Goal: Task Accomplishment & Management: Manage account settings

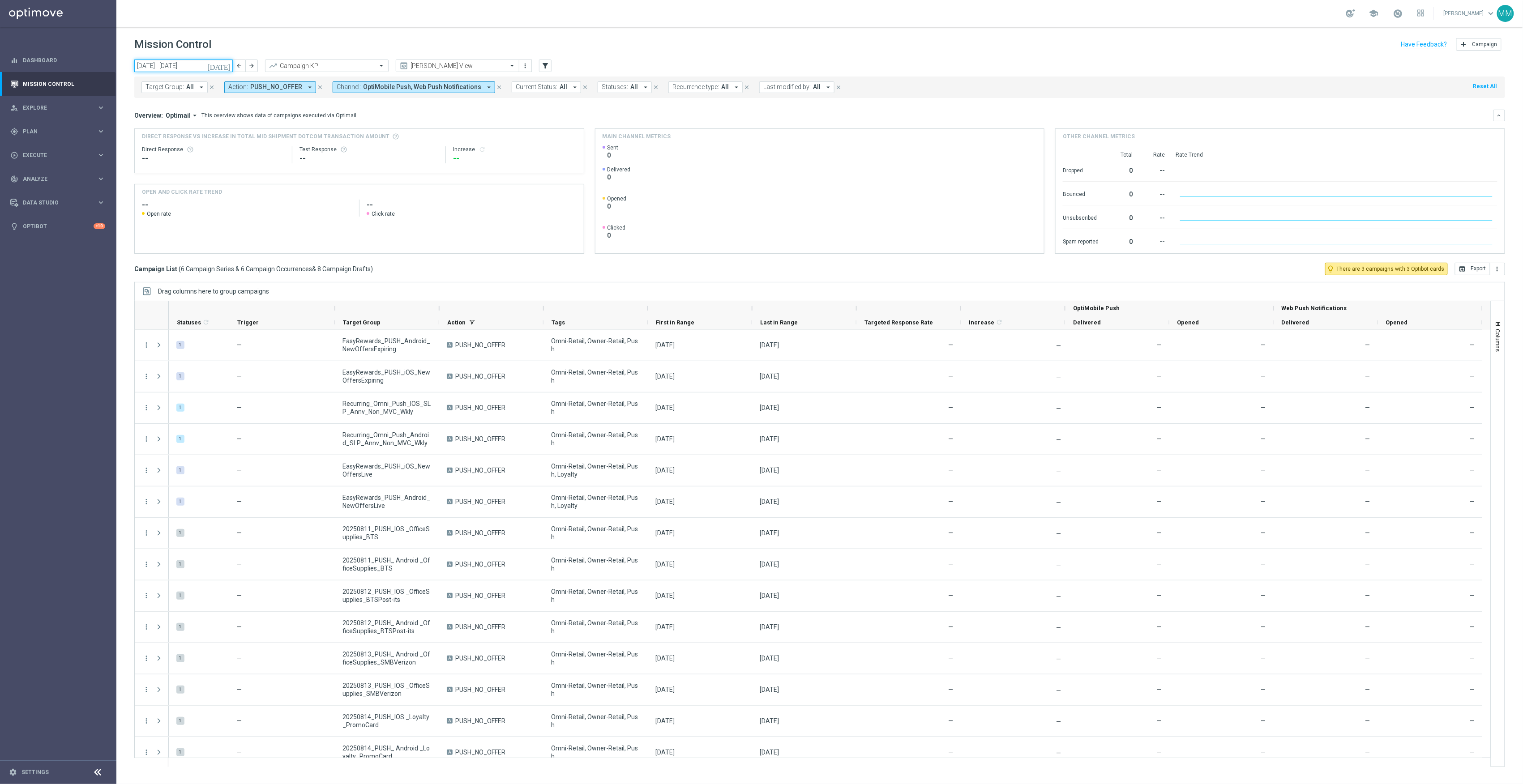
click at [204, 67] on input "11 Aug 2025 - 17 Aug 2025" at bounding box center [183, 65] width 99 height 13
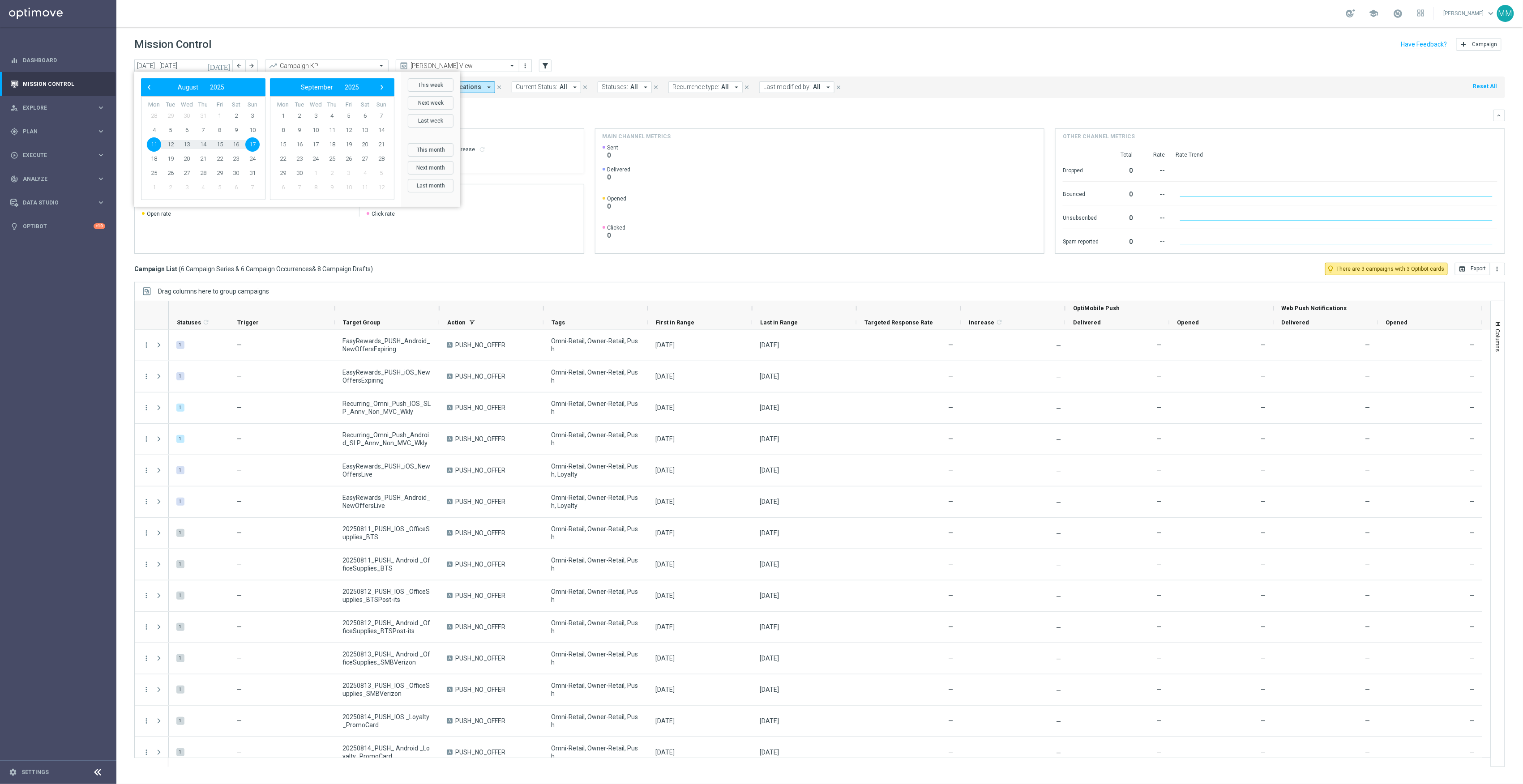
click at [156, 146] on span "11" at bounding box center [154, 145] width 15 height 15
type input "11 Aug 2025 - 11 Aug 2025"
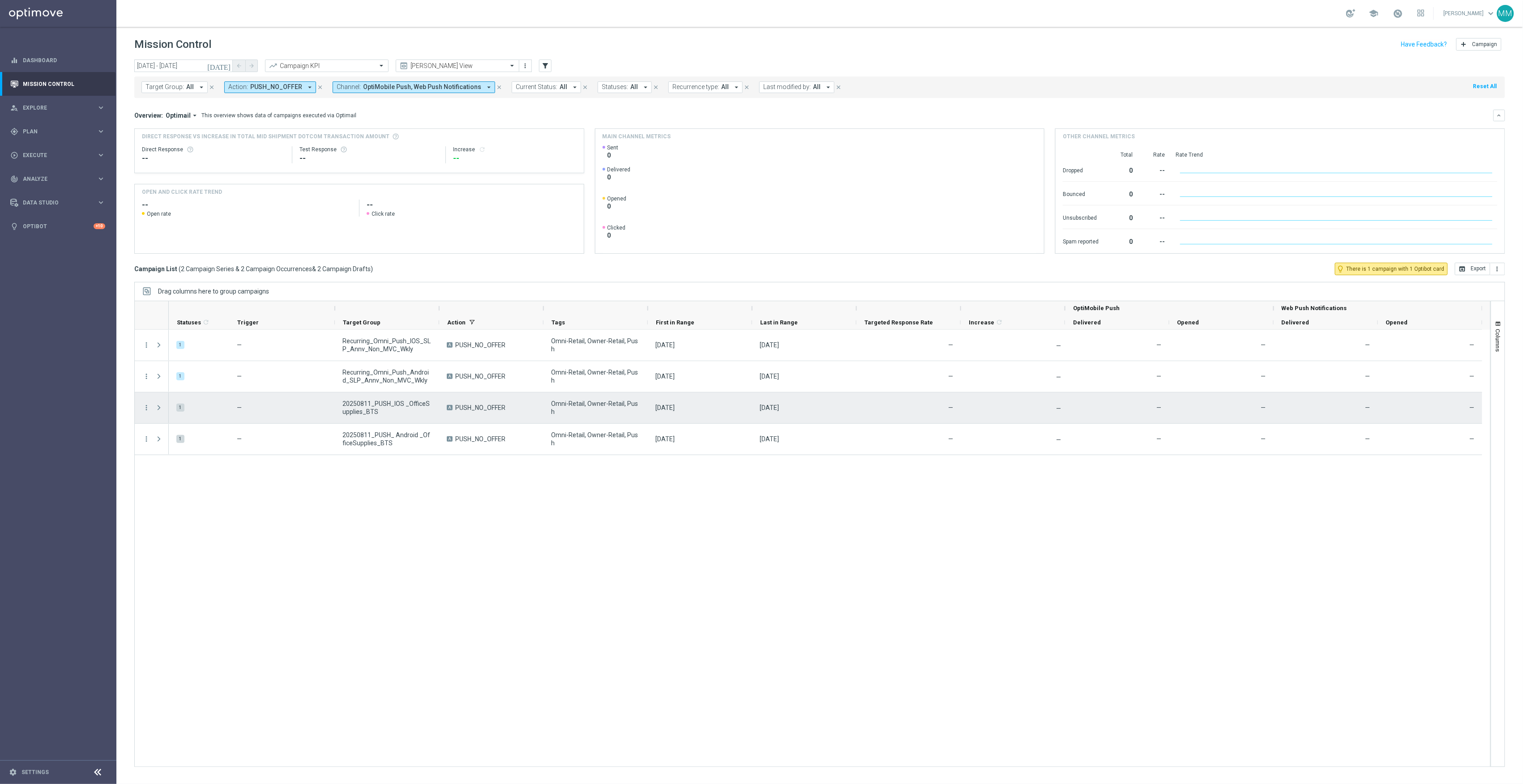
click at [147, 414] on div "more_vert" at bounding box center [143, 408] width 16 height 31
click at [147, 410] on icon "more_vert" at bounding box center [146, 408] width 8 height 8
click at [167, 444] on span "Edit" at bounding box center [169, 443] width 10 height 6
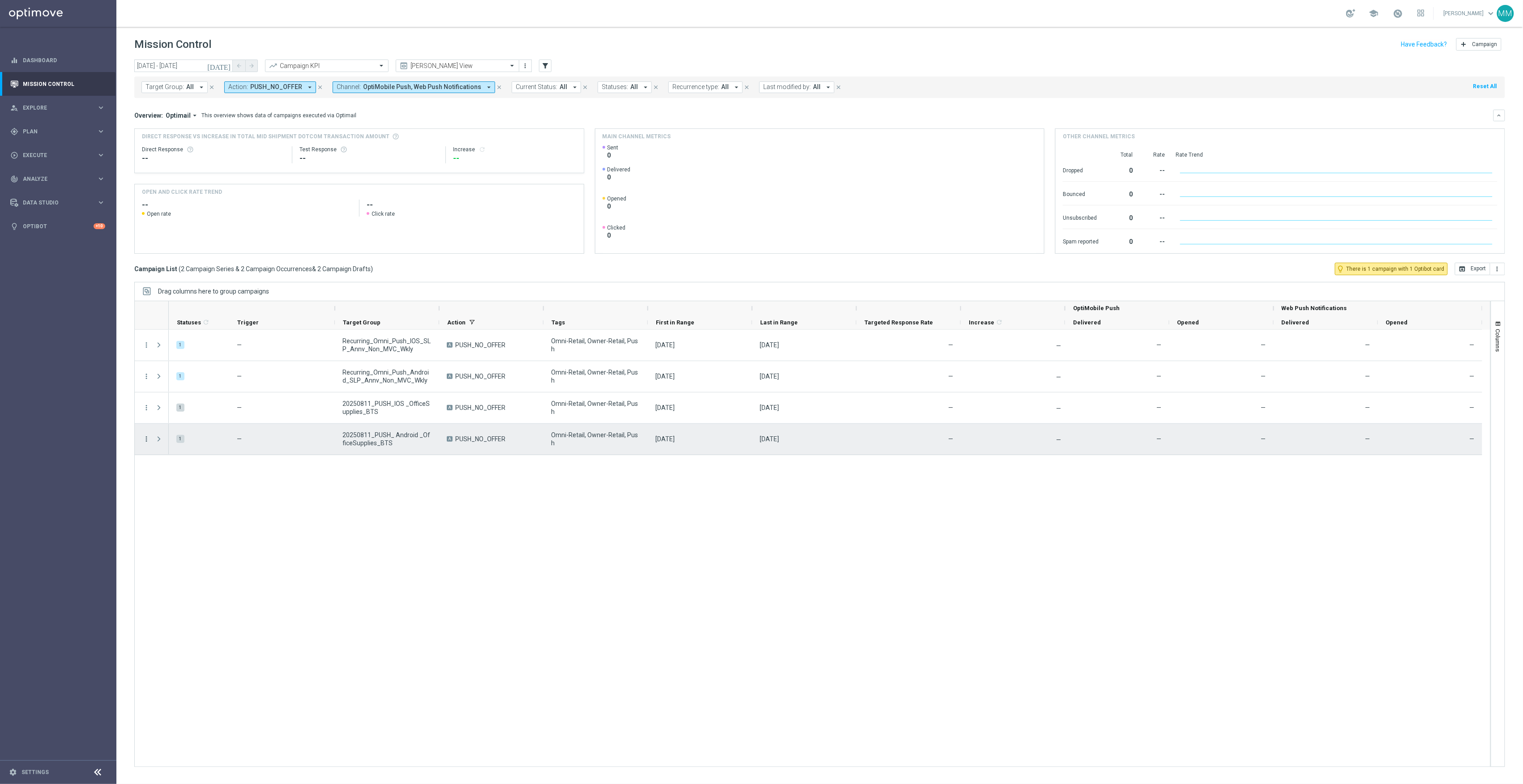
click at [148, 439] on icon "more_vert" at bounding box center [146, 439] width 8 height 8
click at [174, 475] on div "Edit" at bounding box center [206, 474] width 83 height 6
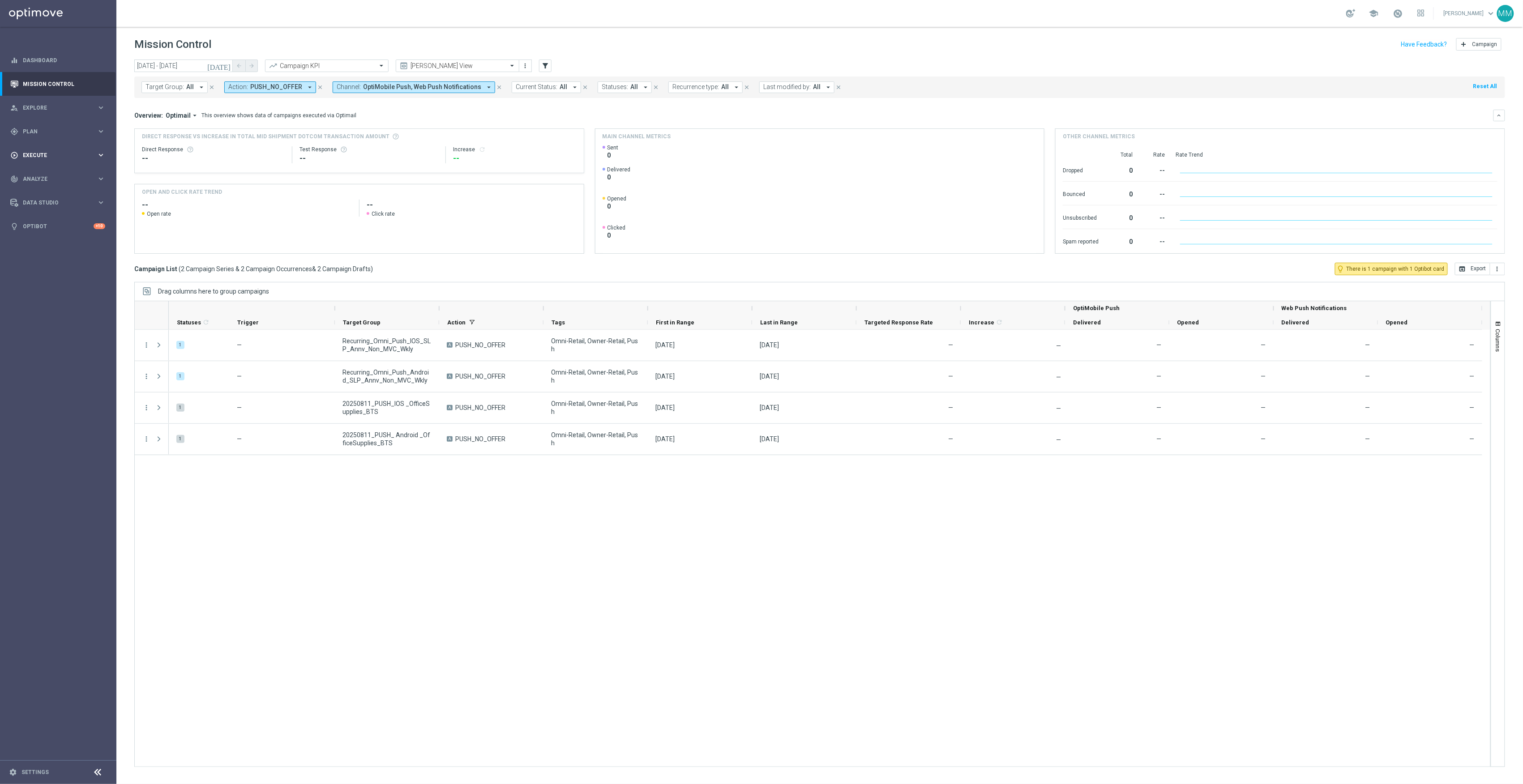
click at [59, 154] on span "Execute" at bounding box center [60, 155] width 74 height 5
drag, startPoint x: 50, startPoint y: 132, endPoint x: 50, endPoint y: 136, distance: 4.0
click at [50, 132] on span "Plan" at bounding box center [60, 132] width 74 height 5
click at [54, 177] on span "Templates" at bounding box center [56, 177] width 64 height 5
click at [61, 218] on link "OptiMobile Push" at bounding box center [60, 217] width 66 height 7
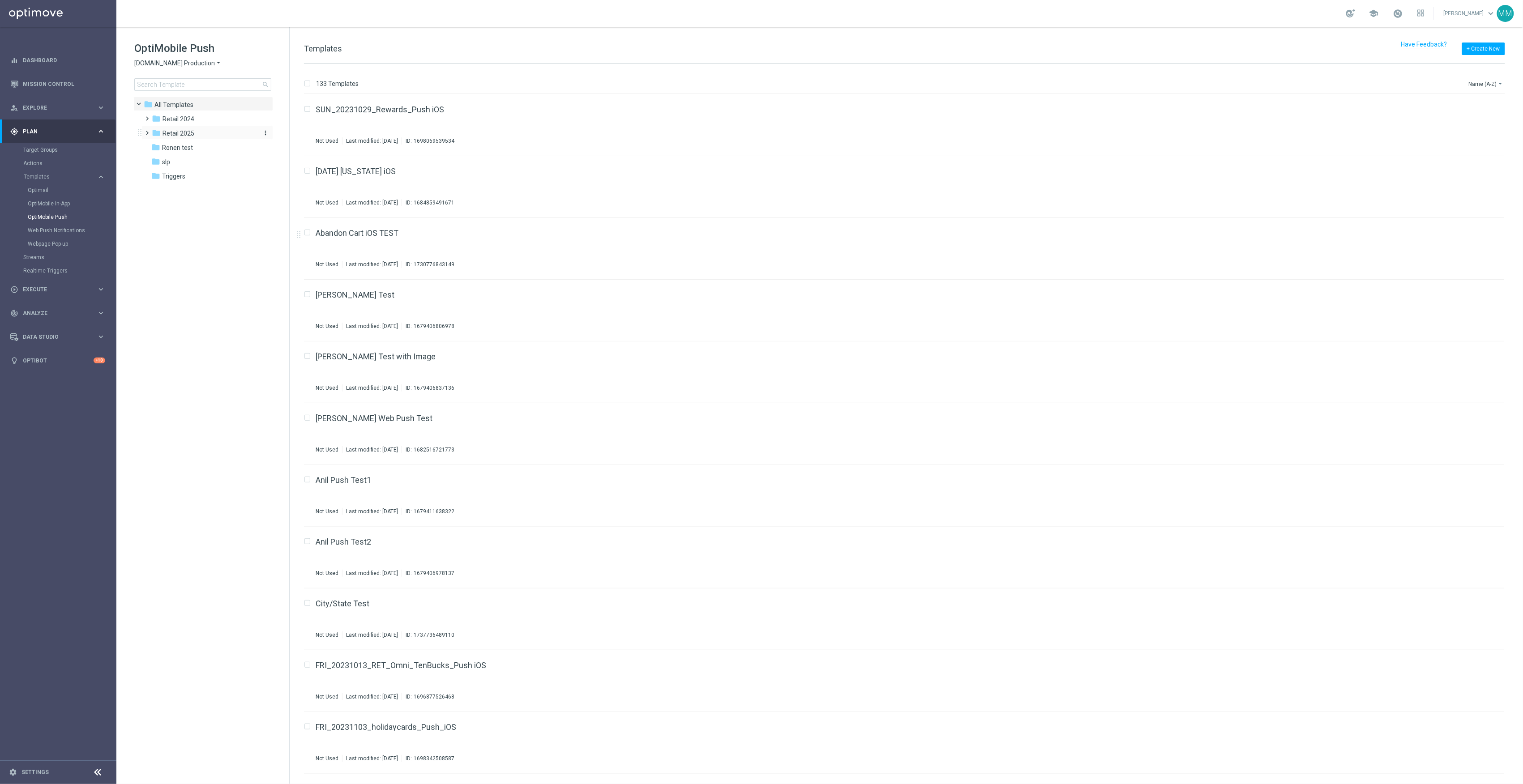
click at [203, 138] on div "folder Retail 2025" at bounding box center [203, 134] width 103 height 11
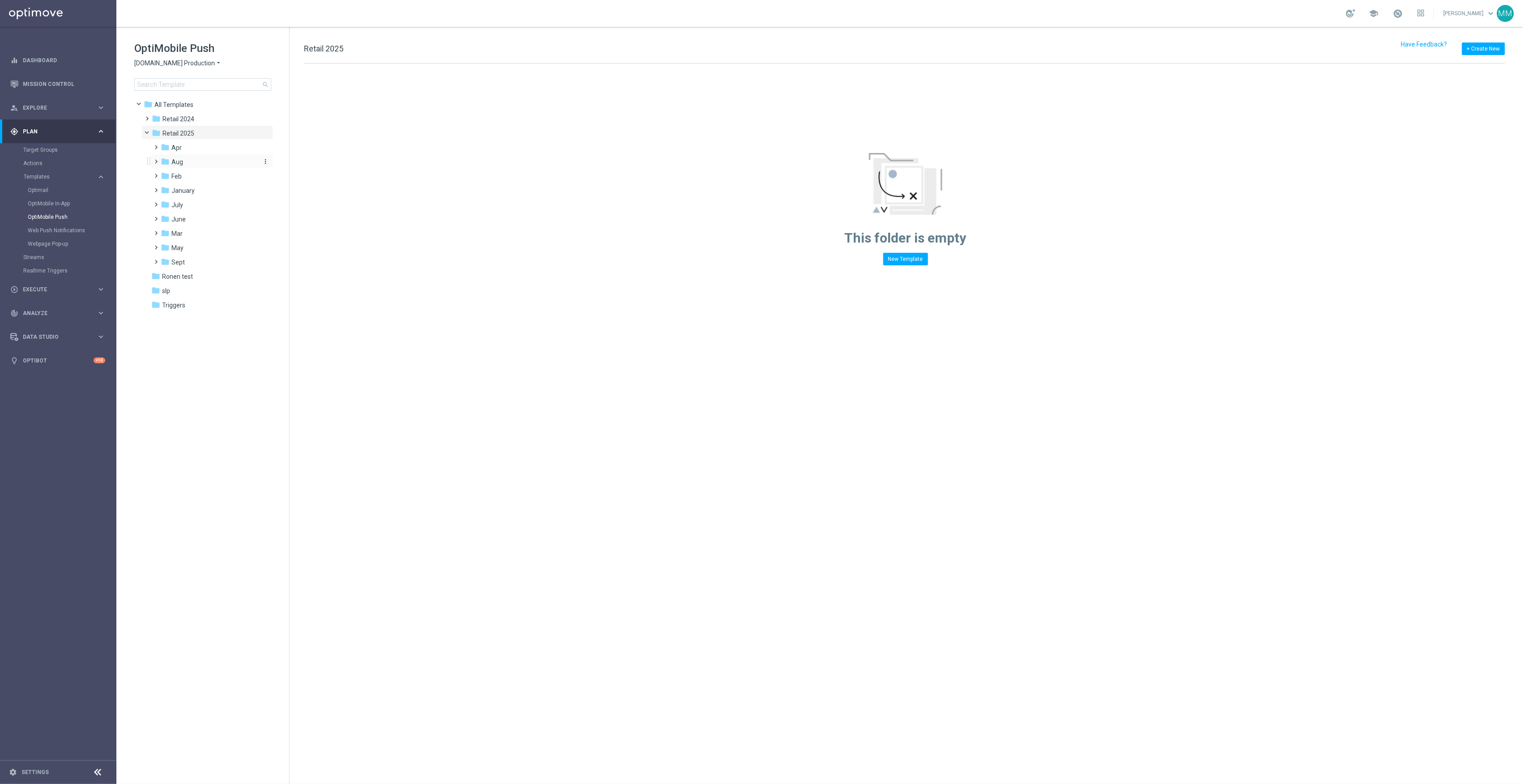
click at [189, 159] on div "folder Aug" at bounding box center [208, 162] width 95 height 11
click at [226, 178] on div "folder WO 8.10" at bounding box center [213, 177] width 88 height 11
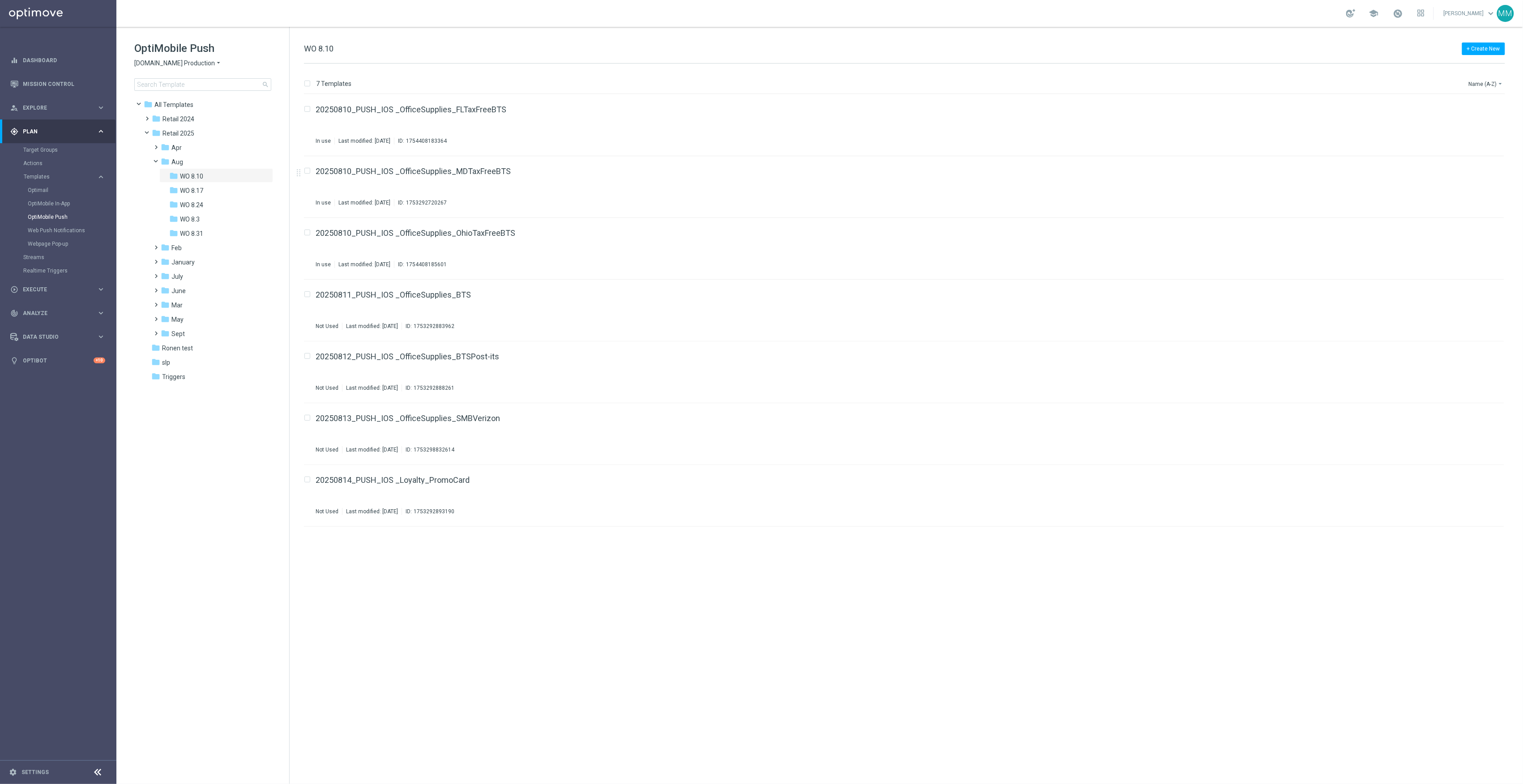
click at [72, 226] on div "Web Push Notifications" at bounding box center [71, 230] width 88 height 13
click at [71, 230] on link "Web Push Notifications" at bounding box center [60, 230] width 66 height 7
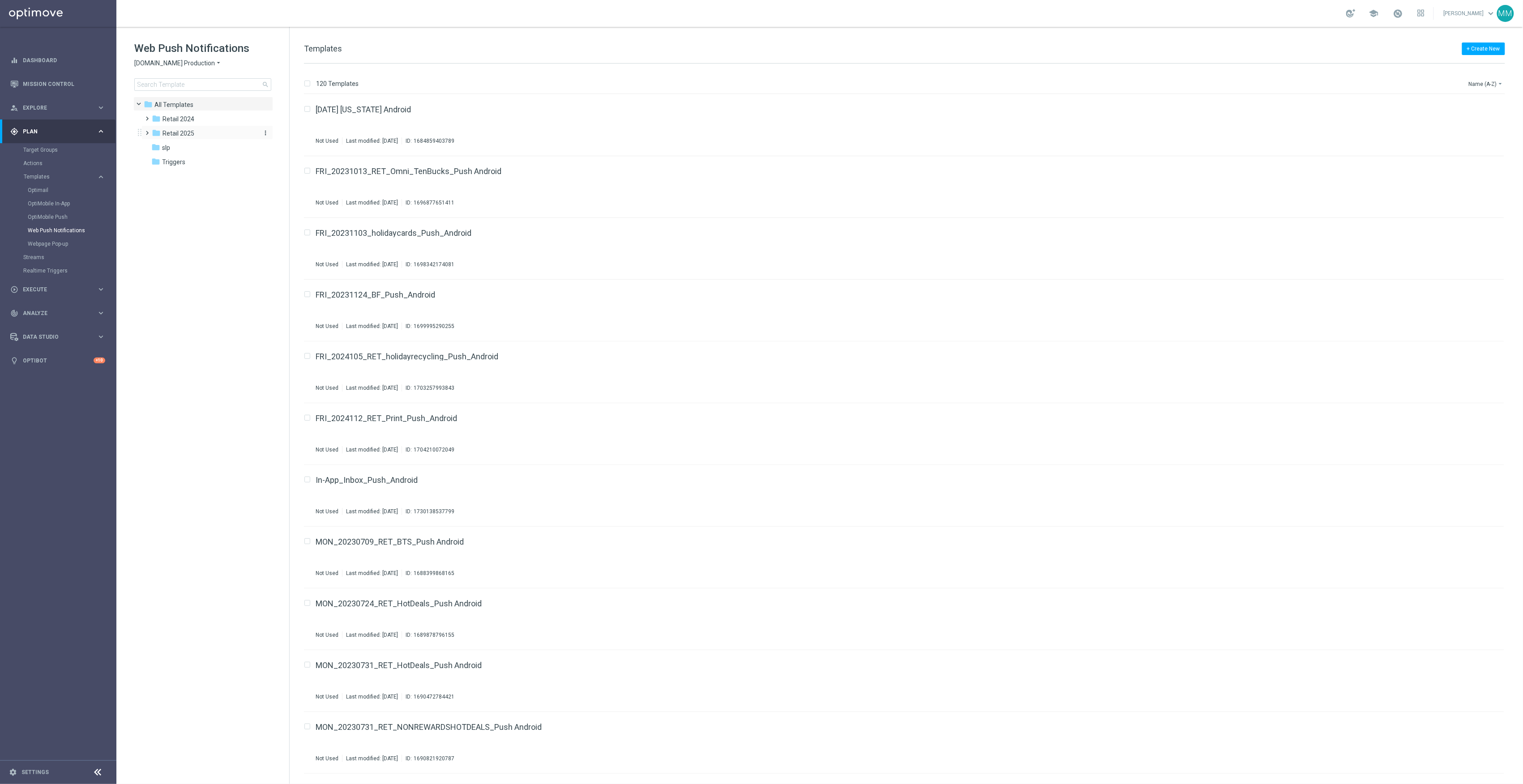
click at [193, 134] on span "Retail 2025" at bounding box center [179, 133] width 32 height 8
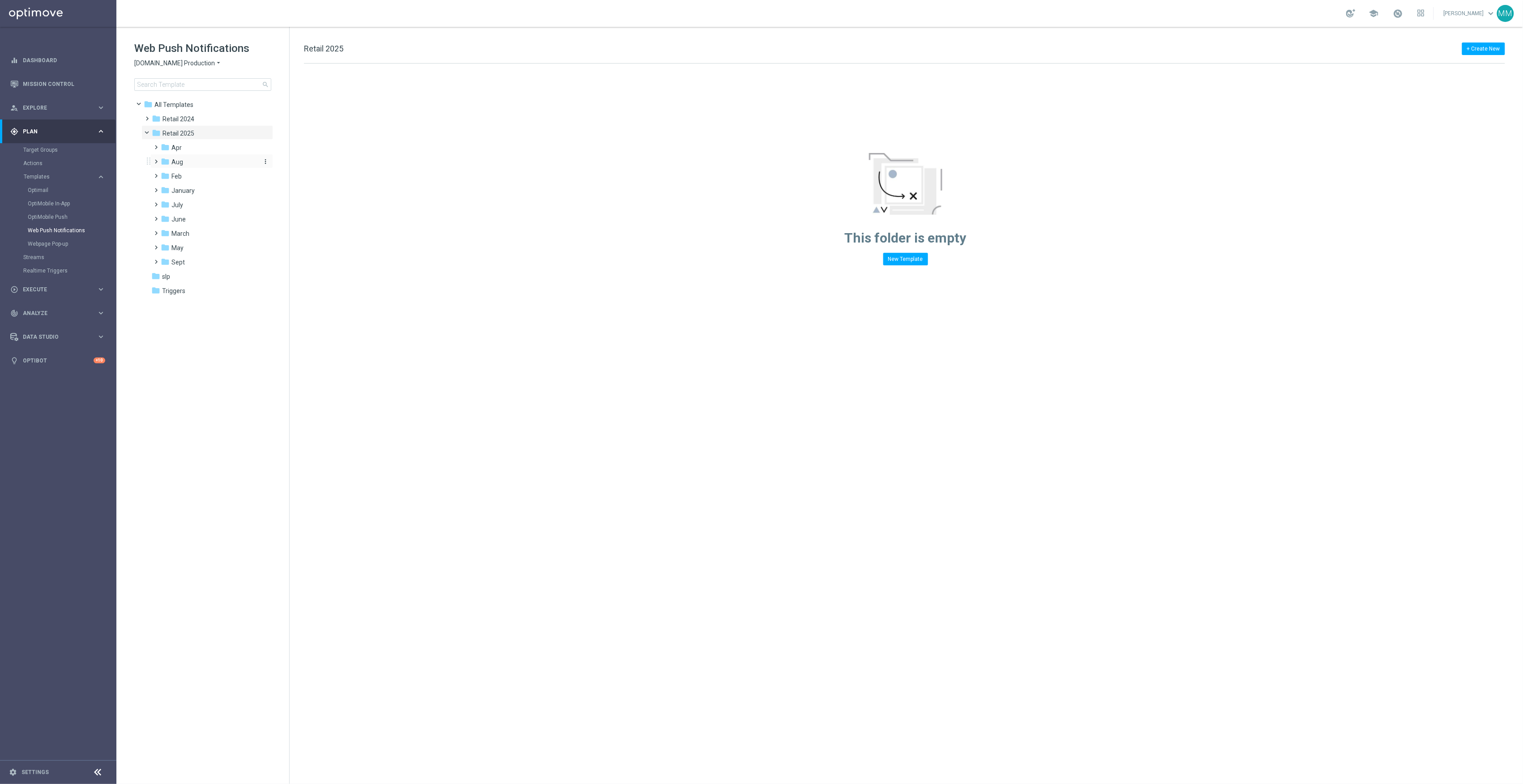
click at [193, 161] on div "folder Aug" at bounding box center [208, 162] width 95 height 11
click at [201, 173] on span "WO 8.10" at bounding box center [191, 176] width 23 height 8
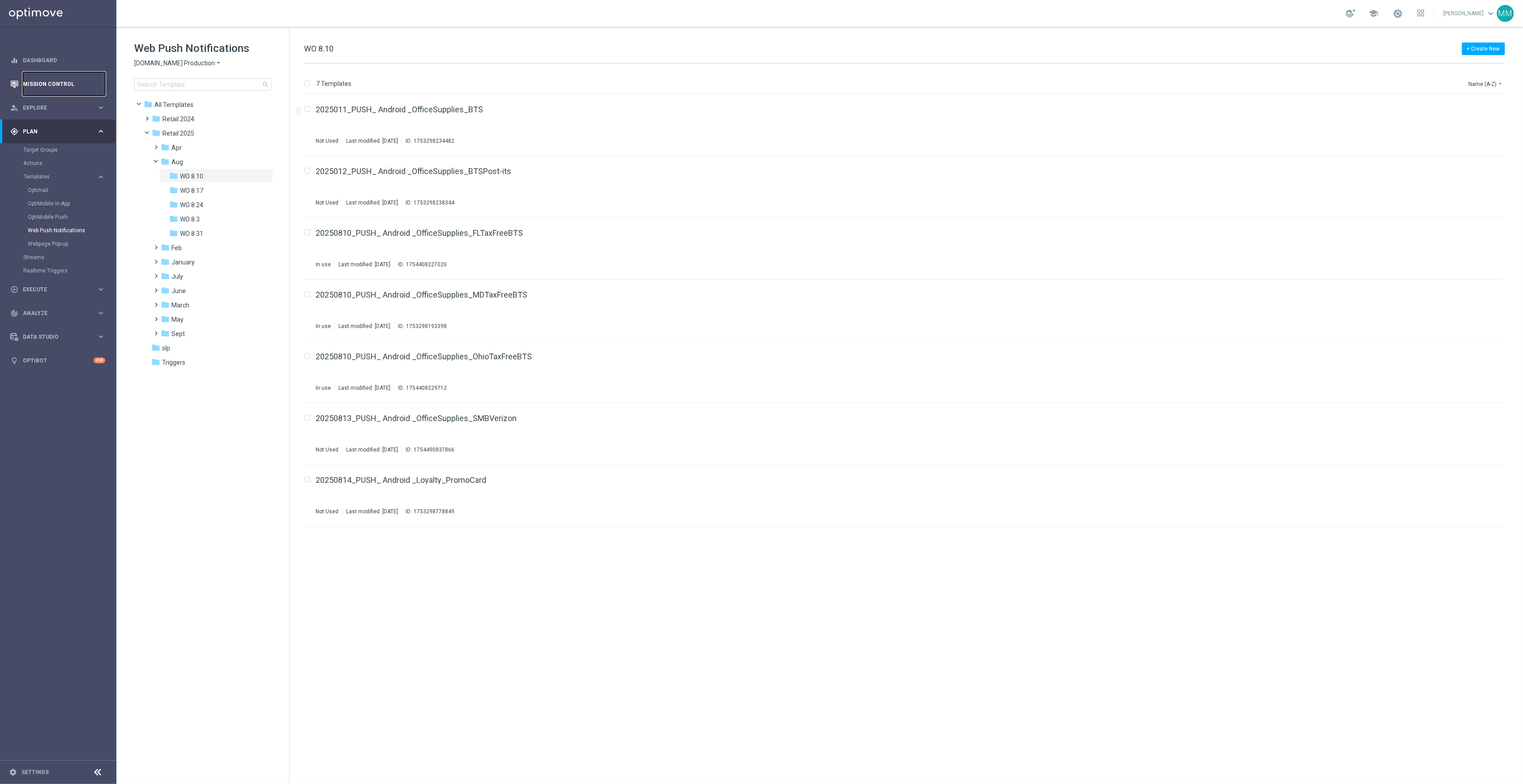
click at [50, 79] on link "Mission Control" at bounding box center [64, 84] width 82 height 24
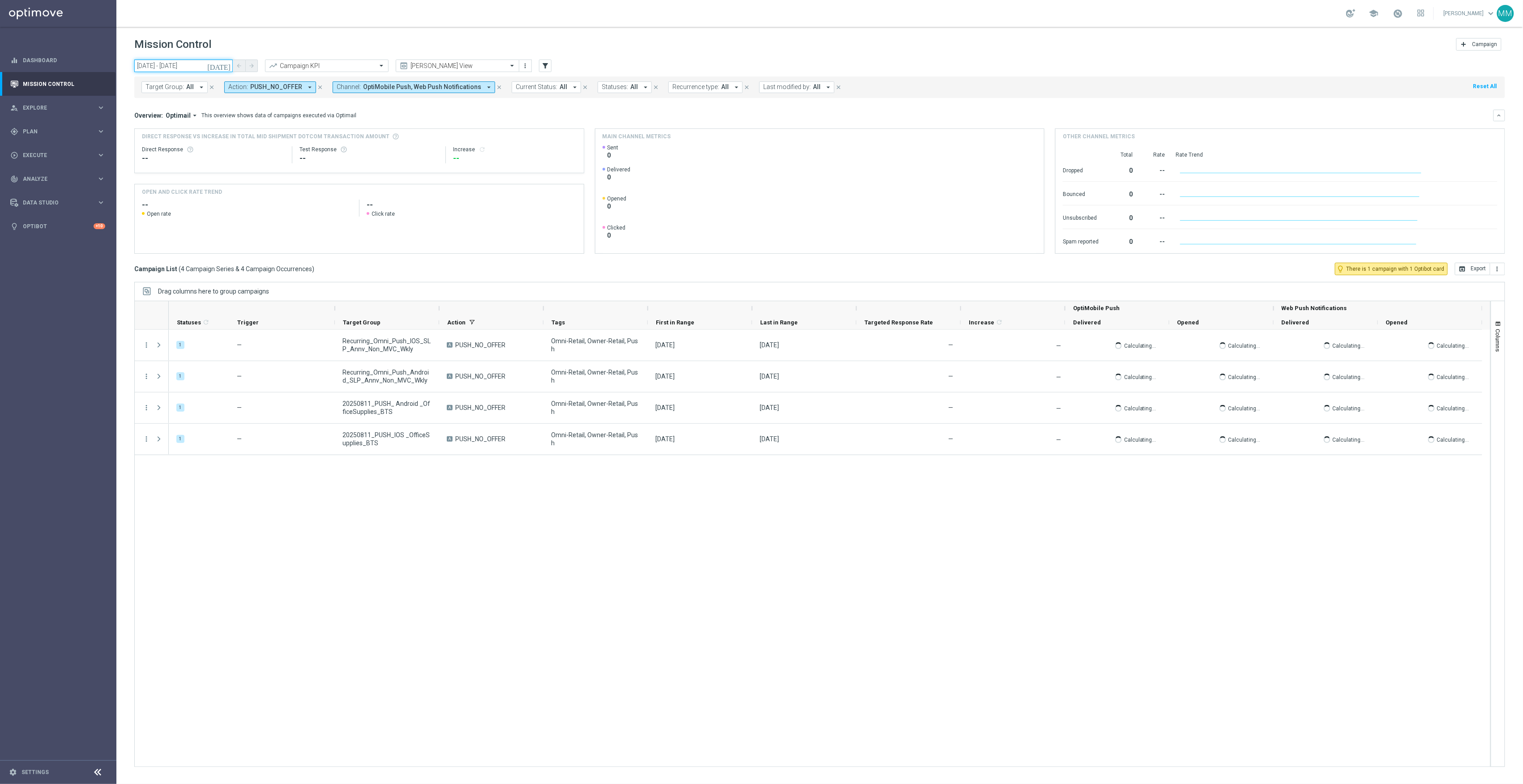
click at [214, 63] on input "11 Aug 2025 - 11 Aug 2025" at bounding box center [183, 65] width 99 height 13
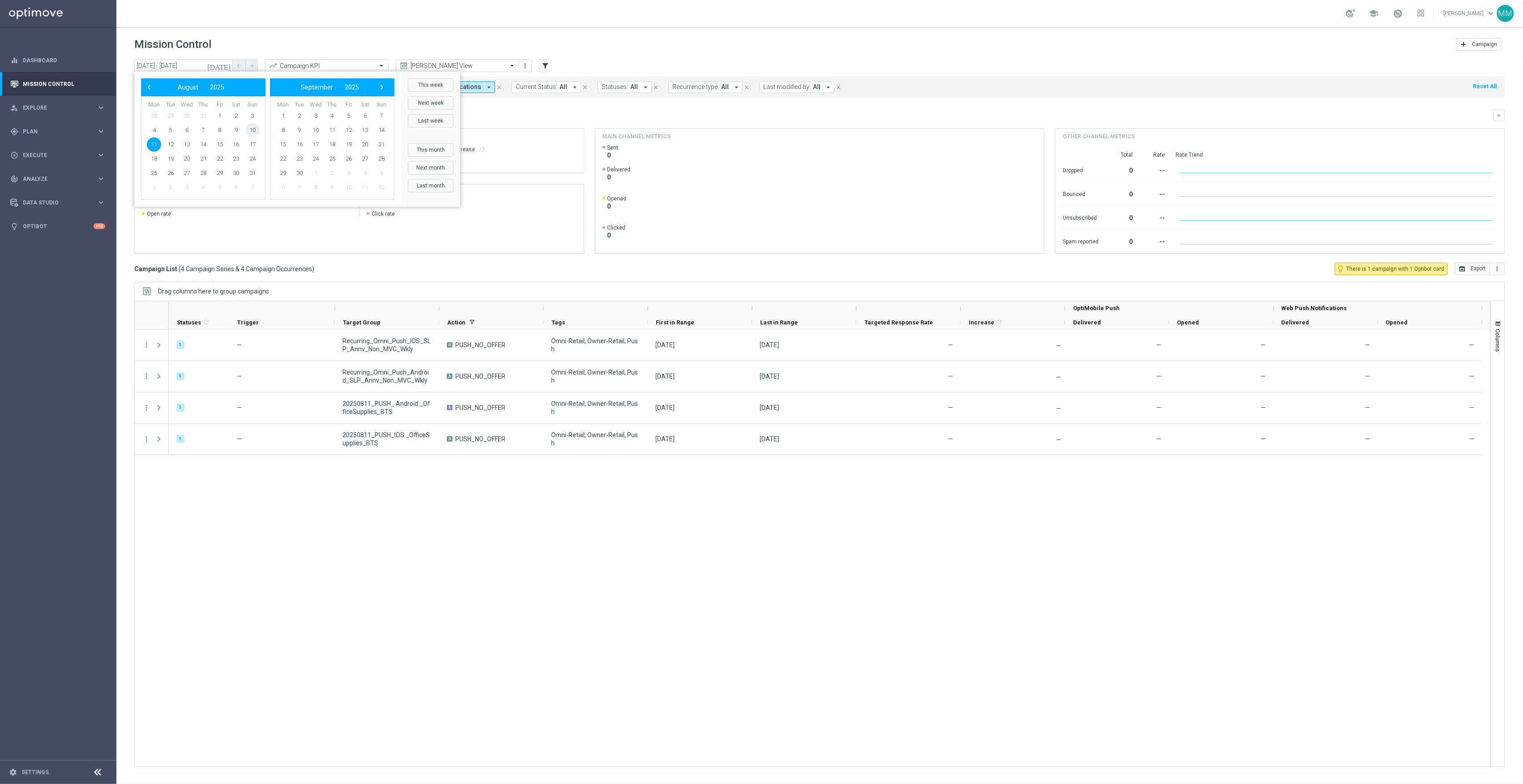
click at [252, 135] on span "10" at bounding box center [253, 130] width 15 height 15
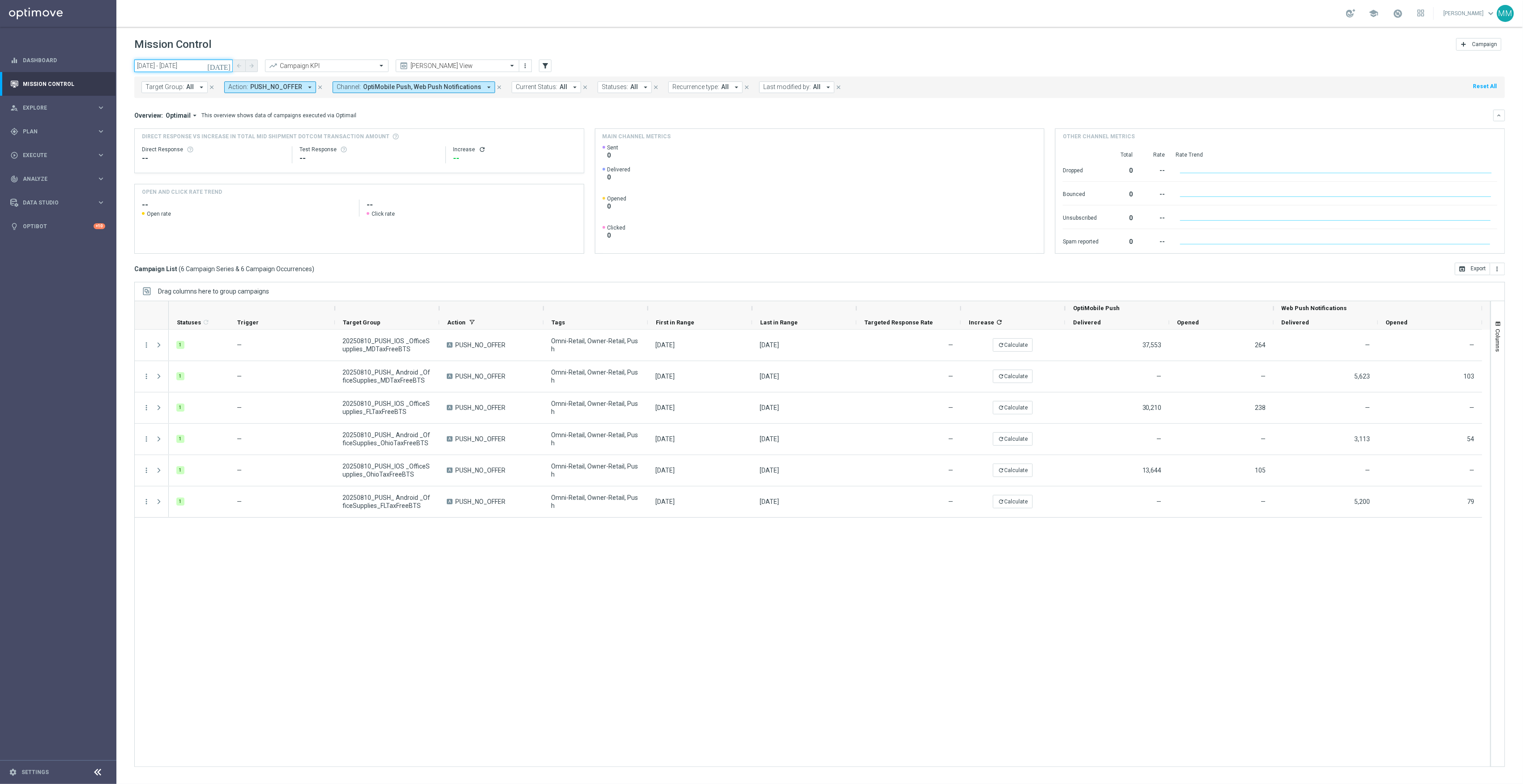
click at [188, 69] on input "10 Aug 2025 - 10 Aug 2025" at bounding box center [183, 65] width 99 height 13
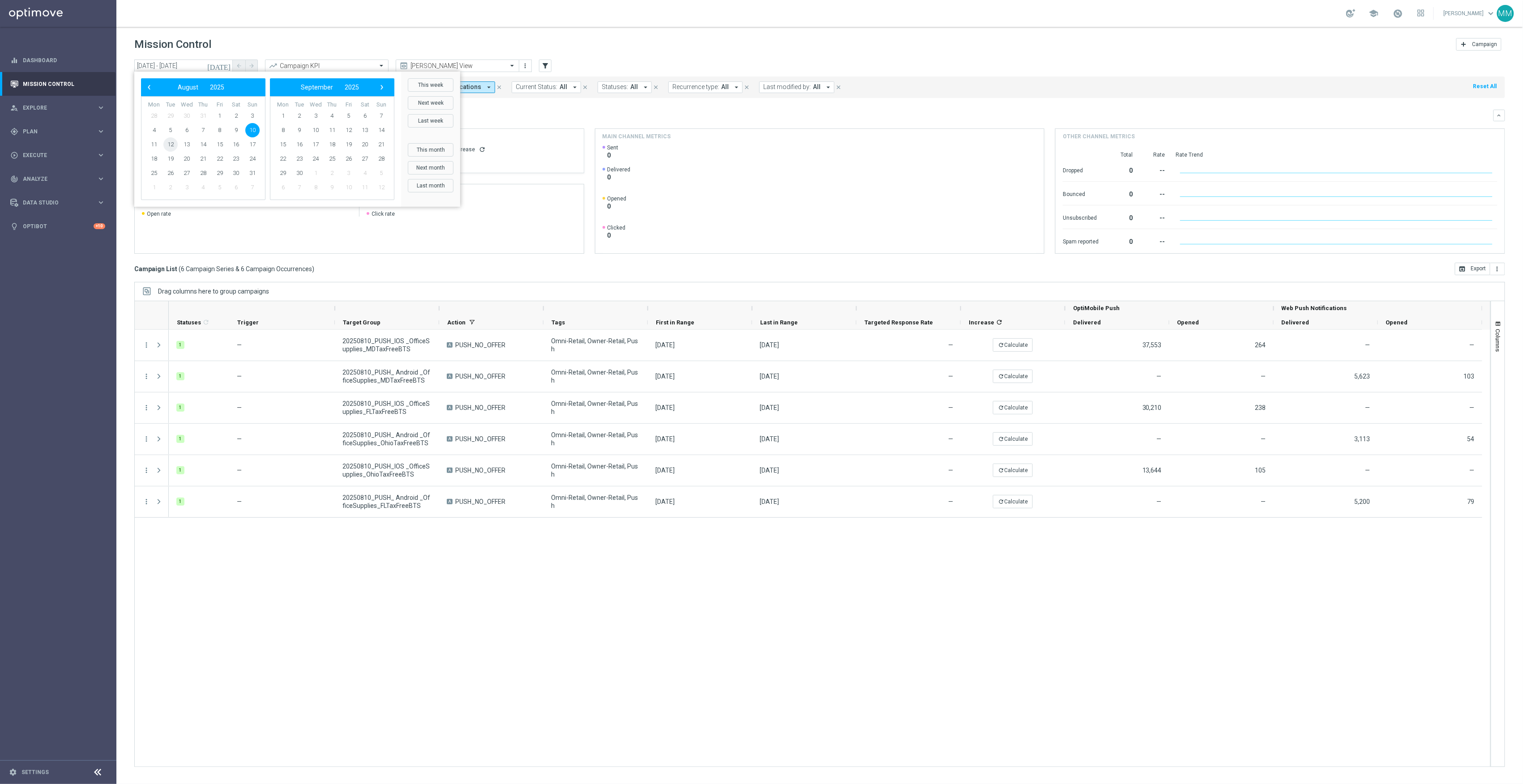
click at [175, 146] on span "12" at bounding box center [171, 145] width 15 height 15
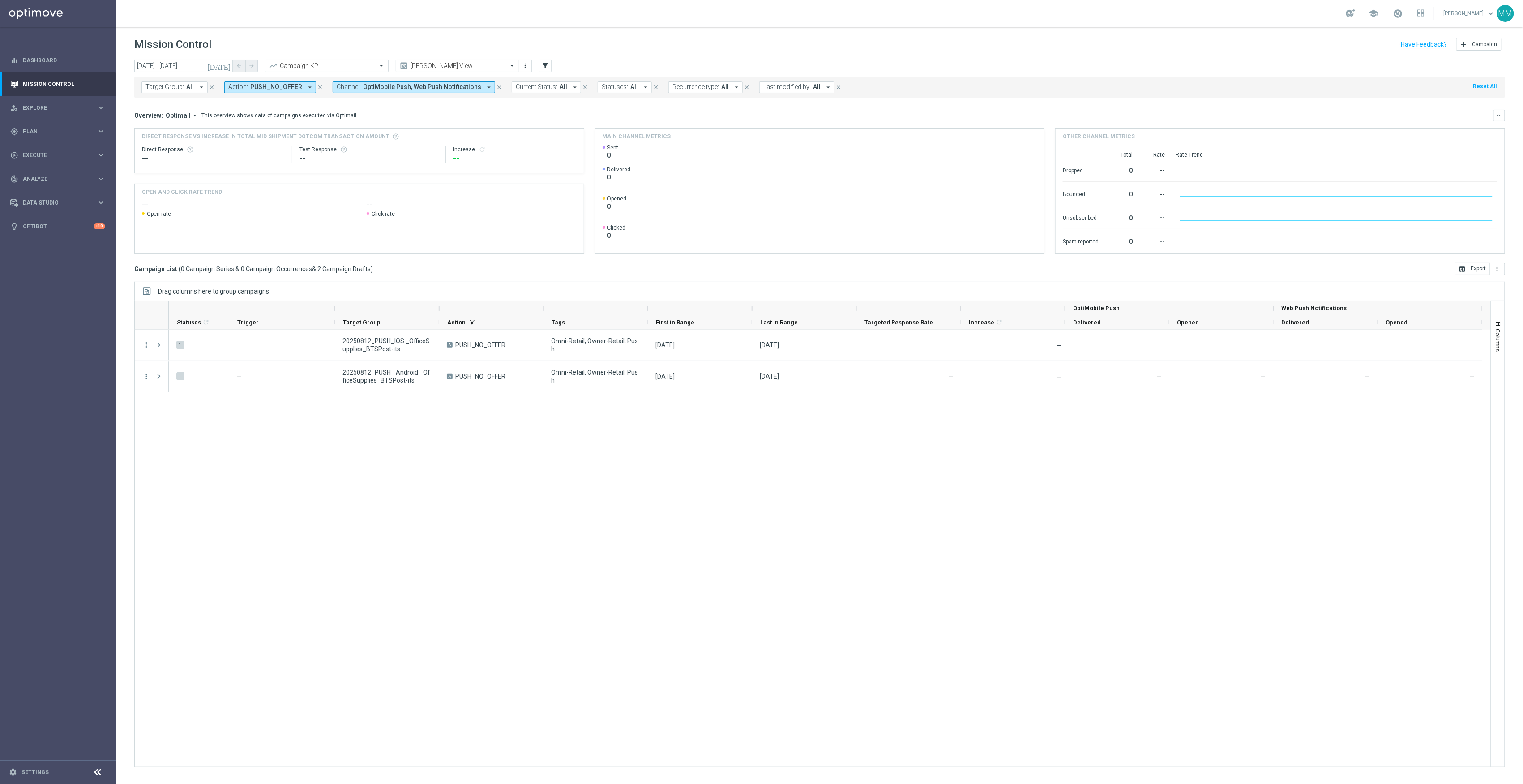
click at [438, 71] on div "Mary Push View" at bounding box center [457, 65] width 124 height 13
click at [456, 173] on div "Promo Email" at bounding box center [457, 167] width 114 height 15
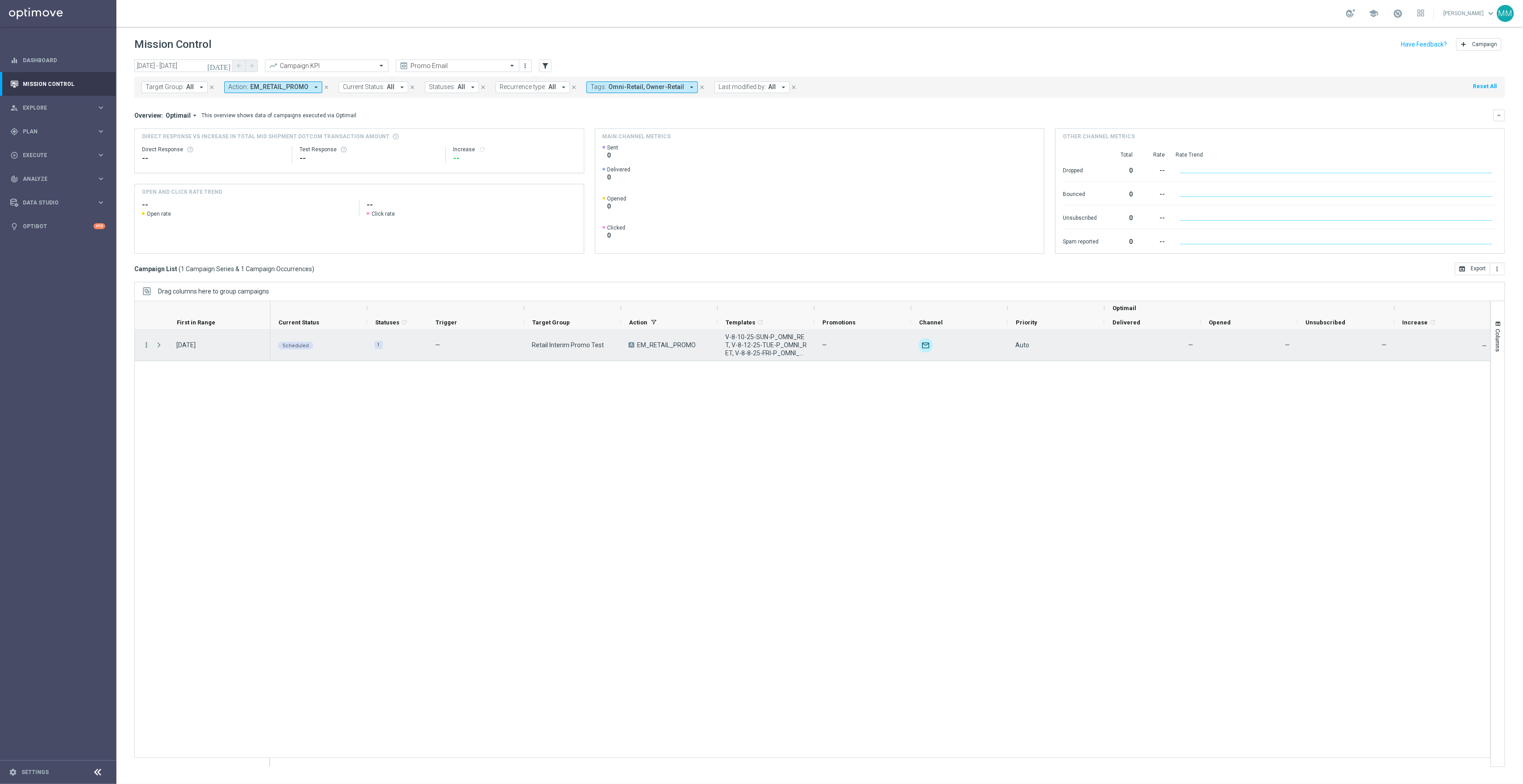
click at [149, 346] on icon "more_vert" at bounding box center [146, 345] width 8 height 8
click at [180, 428] on div "Edit" at bounding box center [206, 430] width 83 height 6
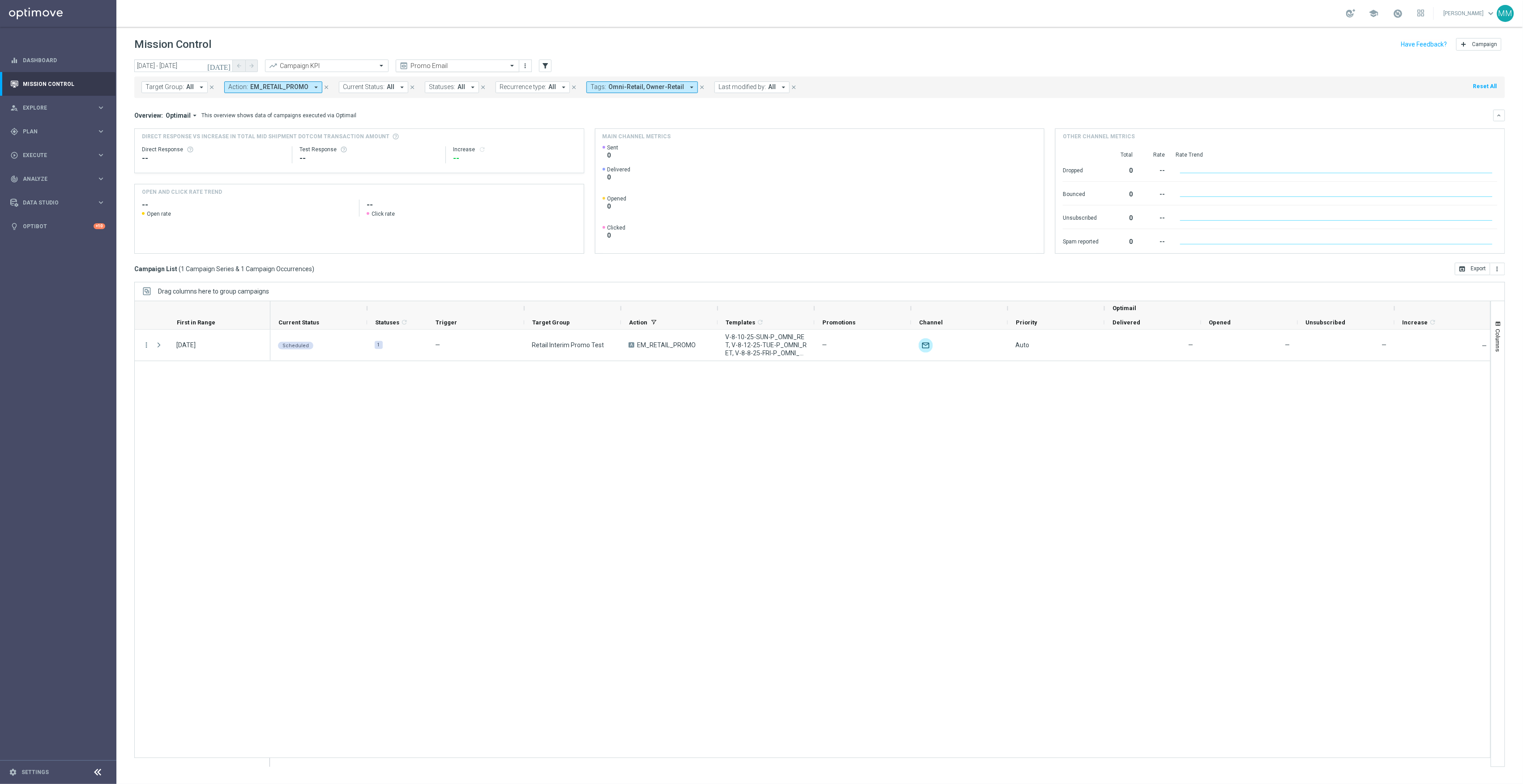
click at [416, 62] on input "text" at bounding box center [448, 65] width 96 height 7
click at [469, 135] on div "Email/Push Reporting" at bounding box center [457, 138] width 114 height 15
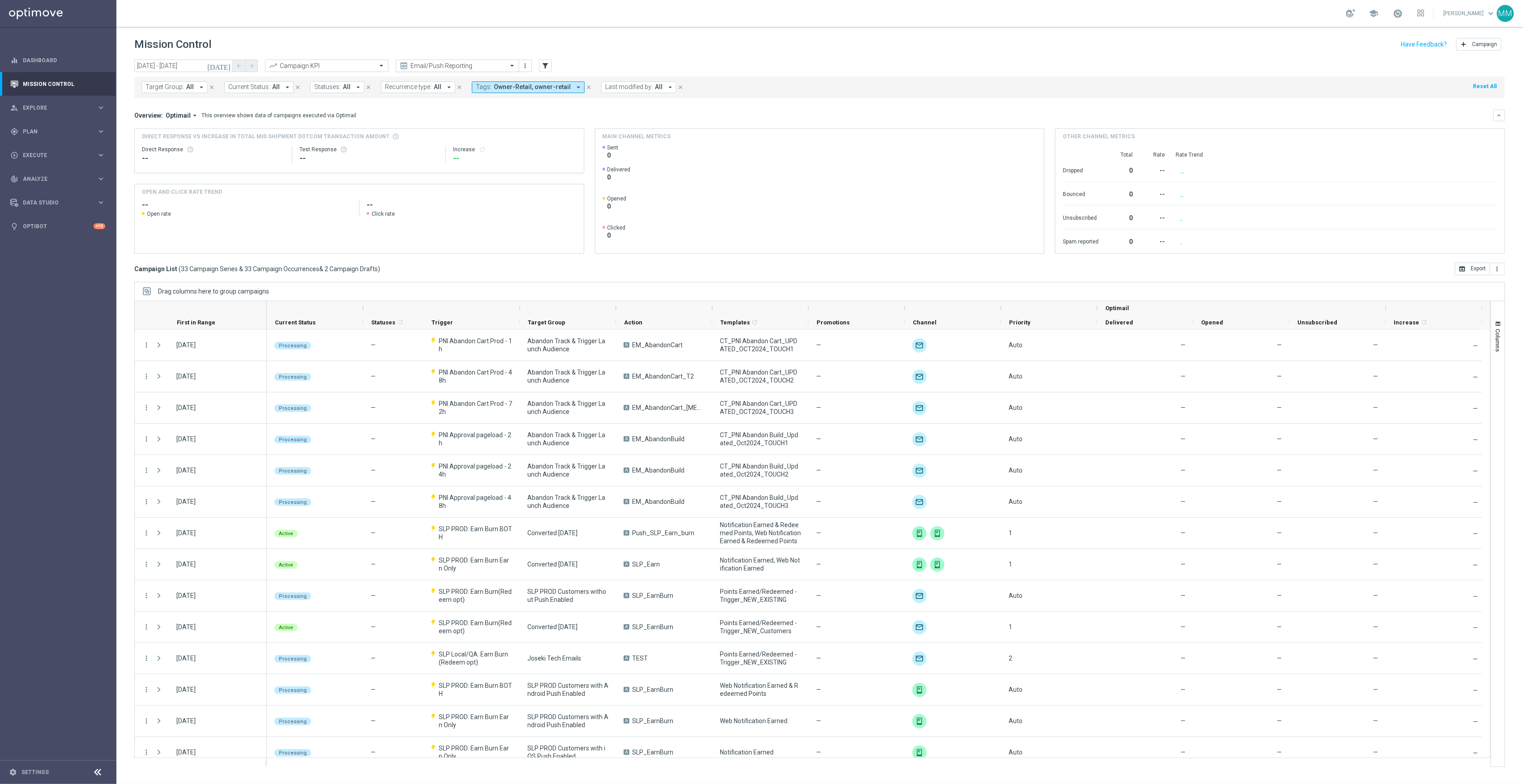
click at [441, 61] on div "Email/Push Reporting" at bounding box center [457, 65] width 124 height 13
click at [434, 158] on div "Mary Push View" at bounding box center [457, 153] width 114 height 15
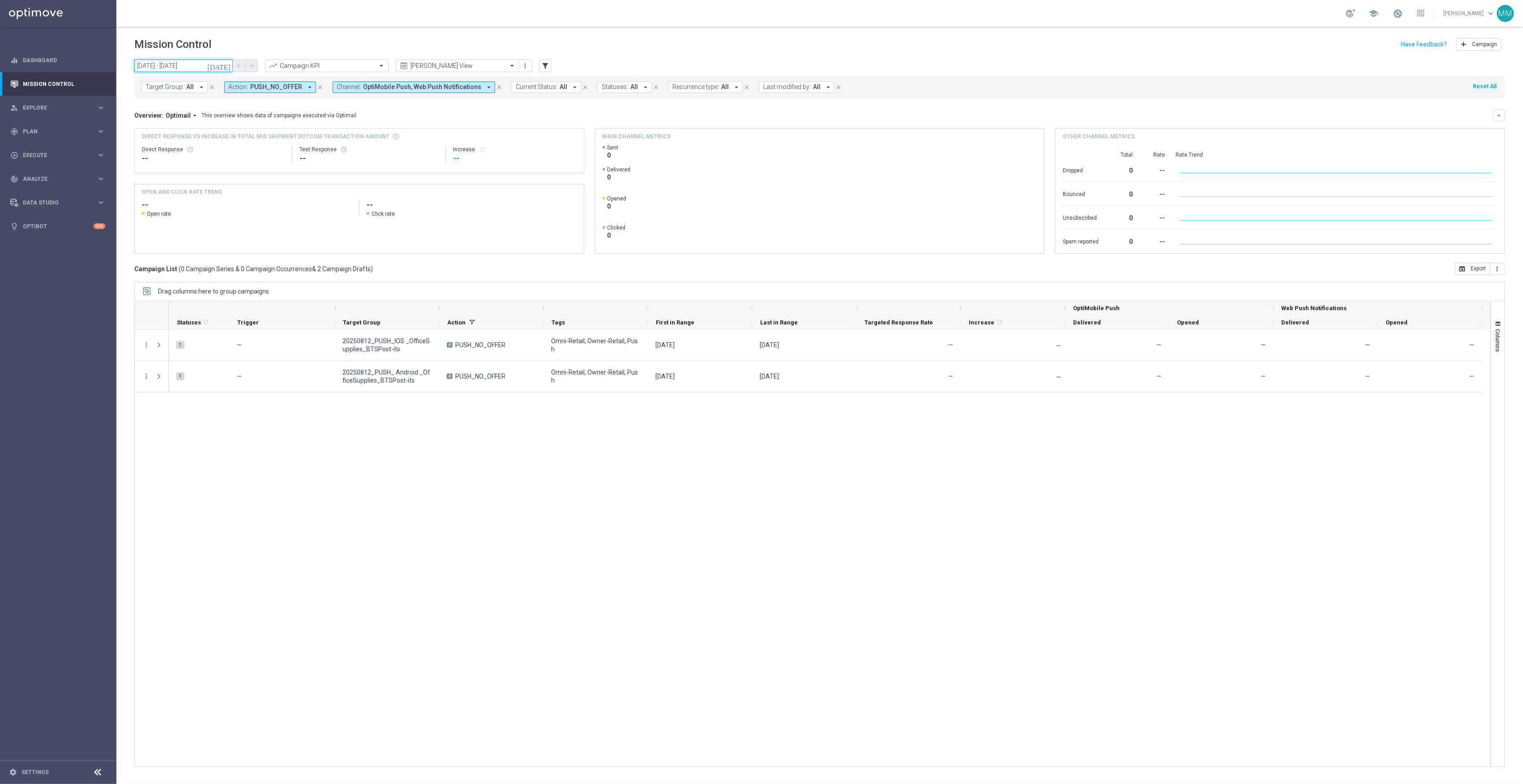
click at [210, 65] on input "12 Aug 2025 - 12 Aug 2025" at bounding box center [183, 65] width 99 height 13
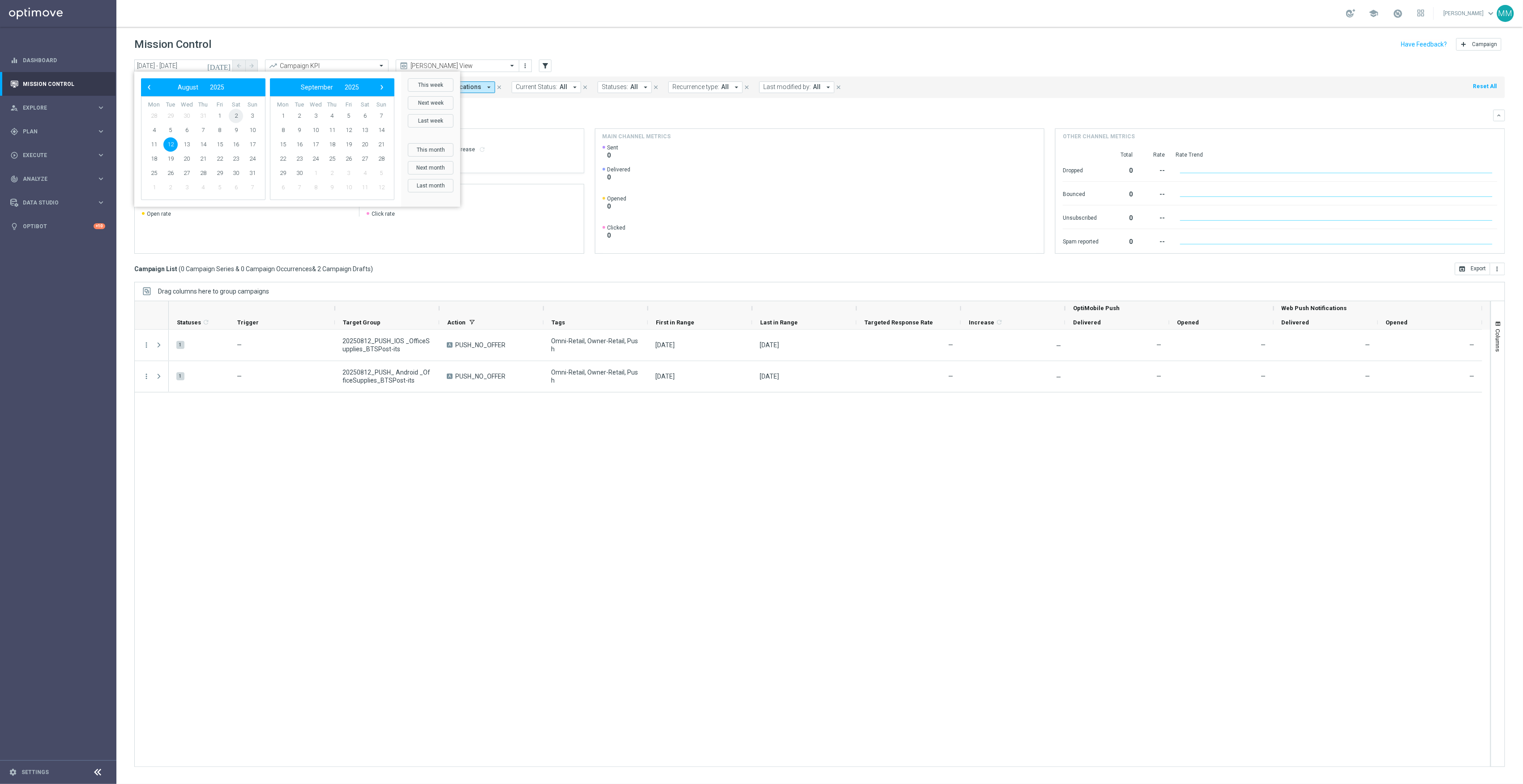
click at [238, 118] on span "2" at bounding box center [236, 116] width 15 height 15
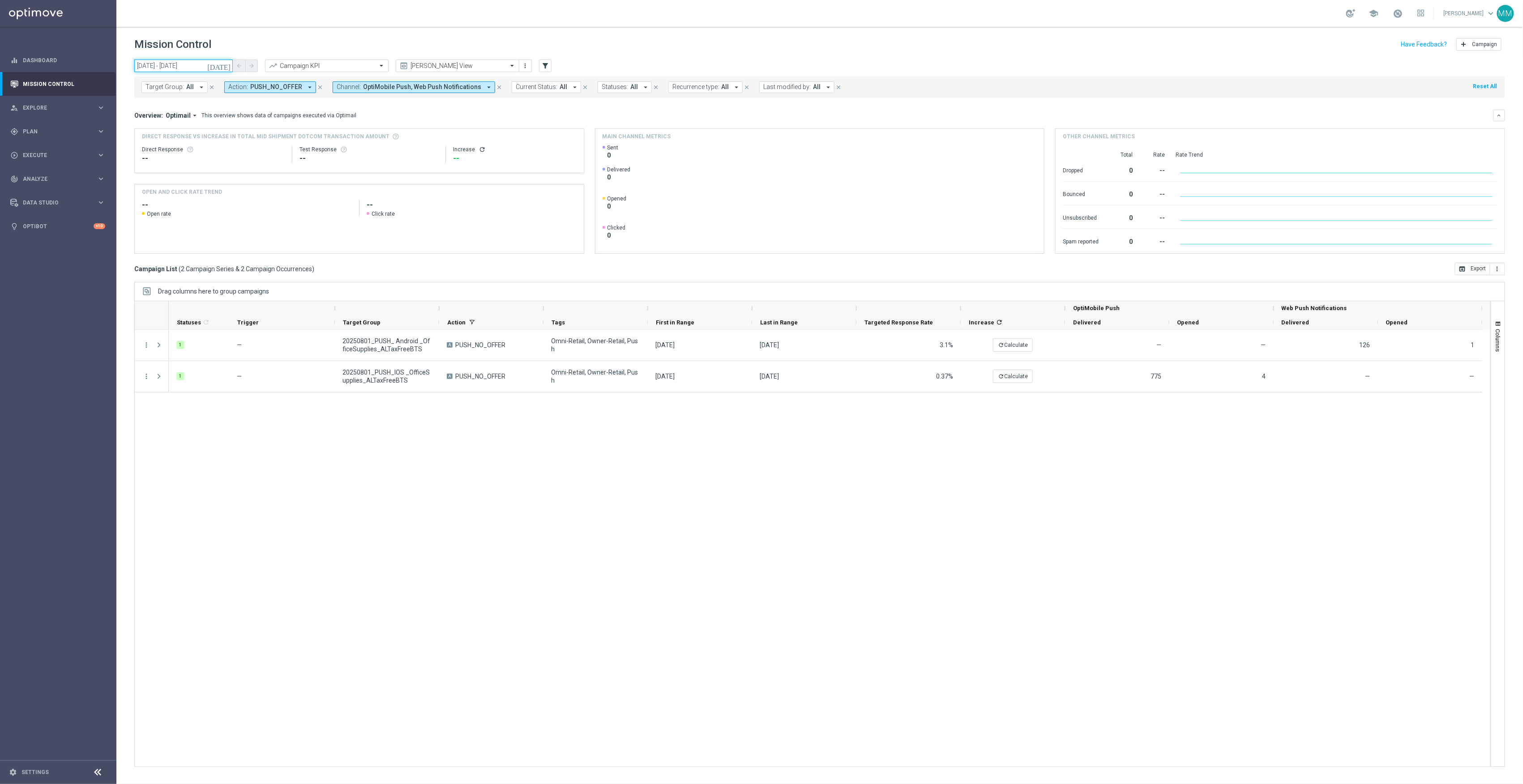
click at [222, 65] on input "02 Aug 2025 - 02 Aug 2025" at bounding box center [183, 65] width 99 height 13
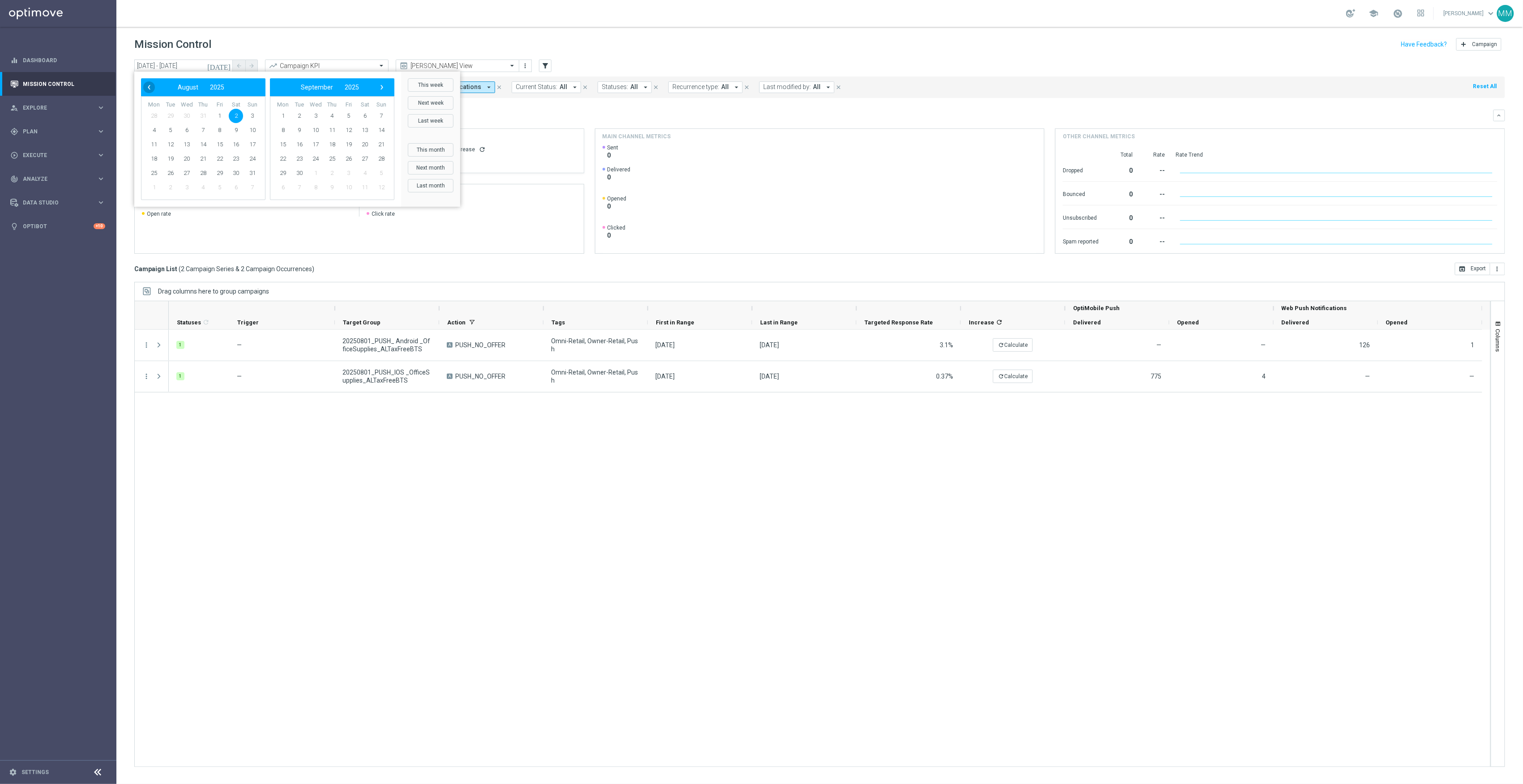
click at [152, 85] on span "‹" at bounding box center [149, 87] width 12 height 12
click at [251, 162] on span "27" at bounding box center [253, 159] width 15 height 15
click at [368, 116] on span "2" at bounding box center [365, 116] width 15 height 15
type input "27 Jul 2025 - 02 Aug 2025"
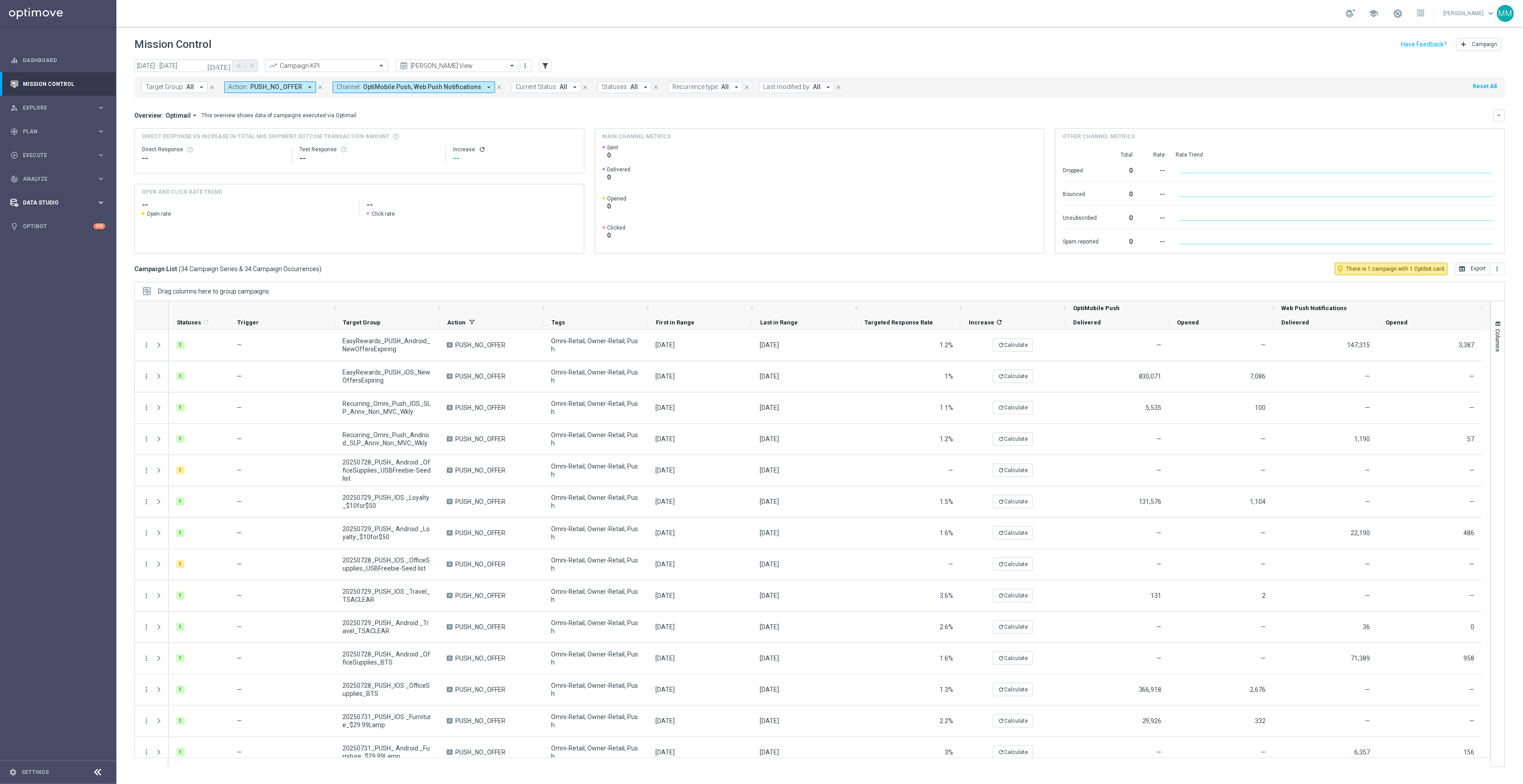
click at [38, 195] on div "Data Studio keyboard_arrow_right" at bounding box center [58, 202] width 116 height 24
click at [52, 181] on span "Analyze" at bounding box center [60, 179] width 74 height 5
click at [49, 263] on span "BI Studio" at bounding box center [56, 265] width 64 height 5
click at [53, 319] on link "Push Baseline Matchback" at bounding box center [60, 318] width 66 height 7
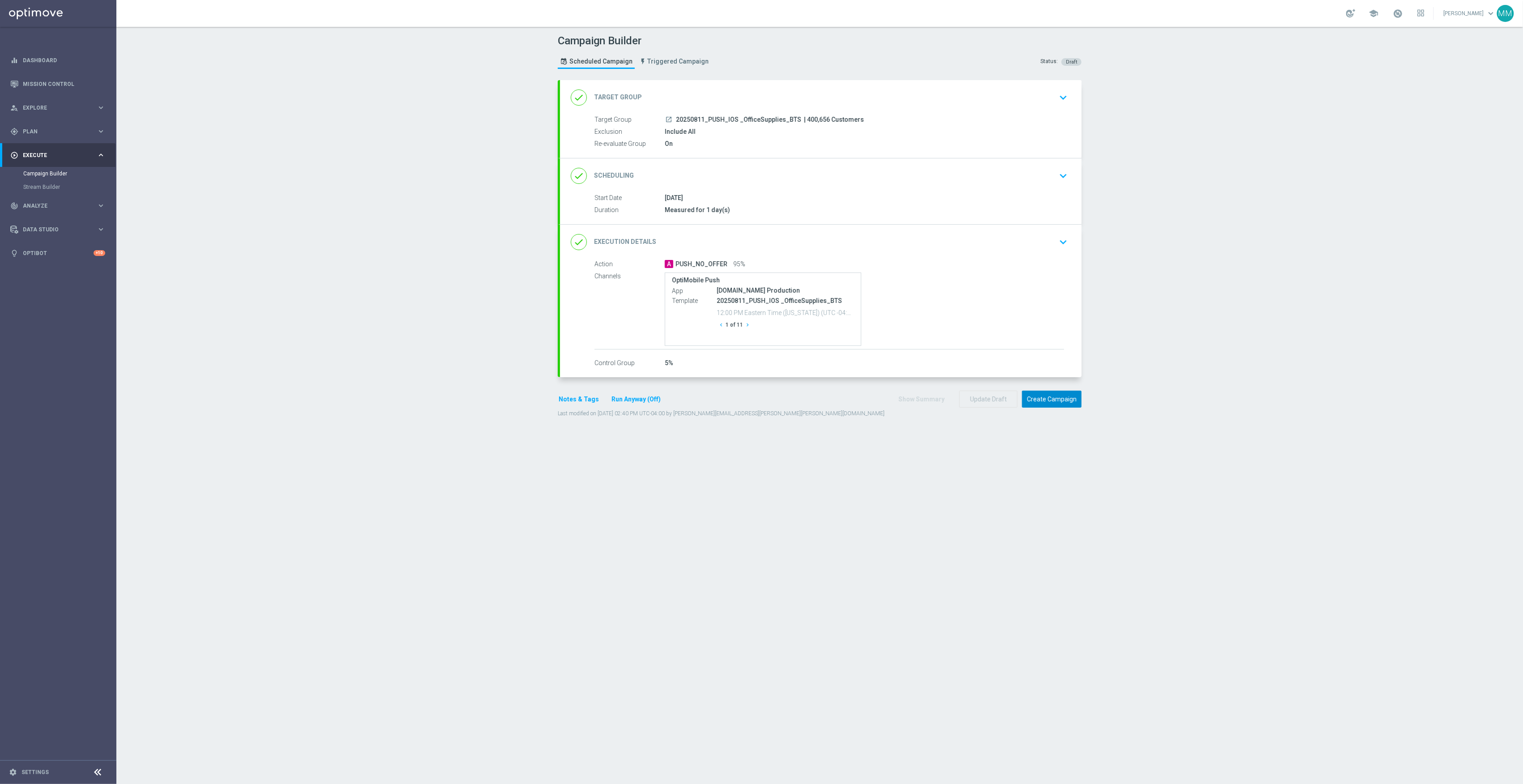
click at [1062, 406] on button "Create Campaign" at bounding box center [1052, 400] width 60 height 17
click at [1051, 401] on button "Create Campaign" at bounding box center [1052, 400] width 60 height 17
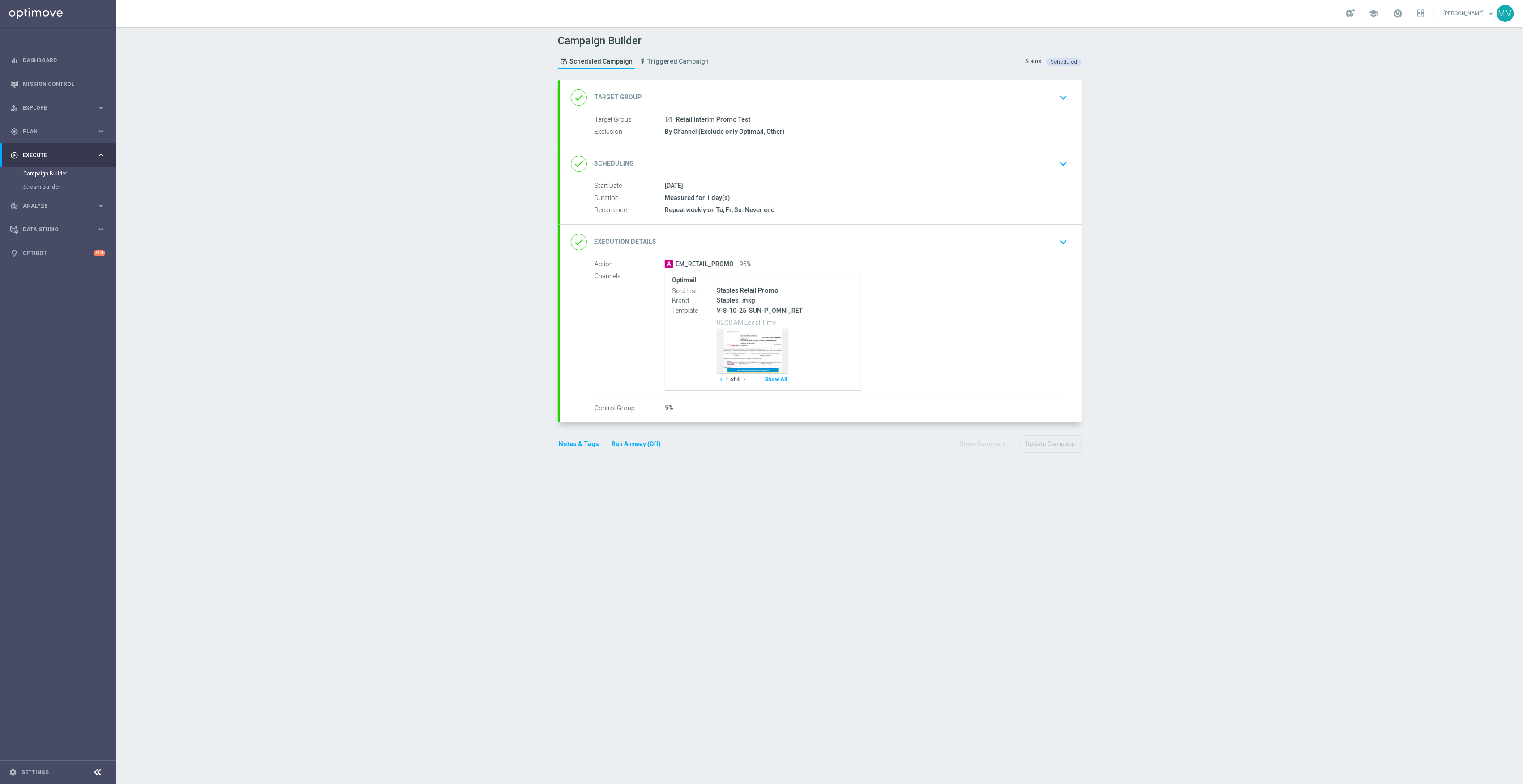
click at [866, 233] on div "done Execution Details keyboard_arrow_down" at bounding box center [821, 242] width 522 height 35
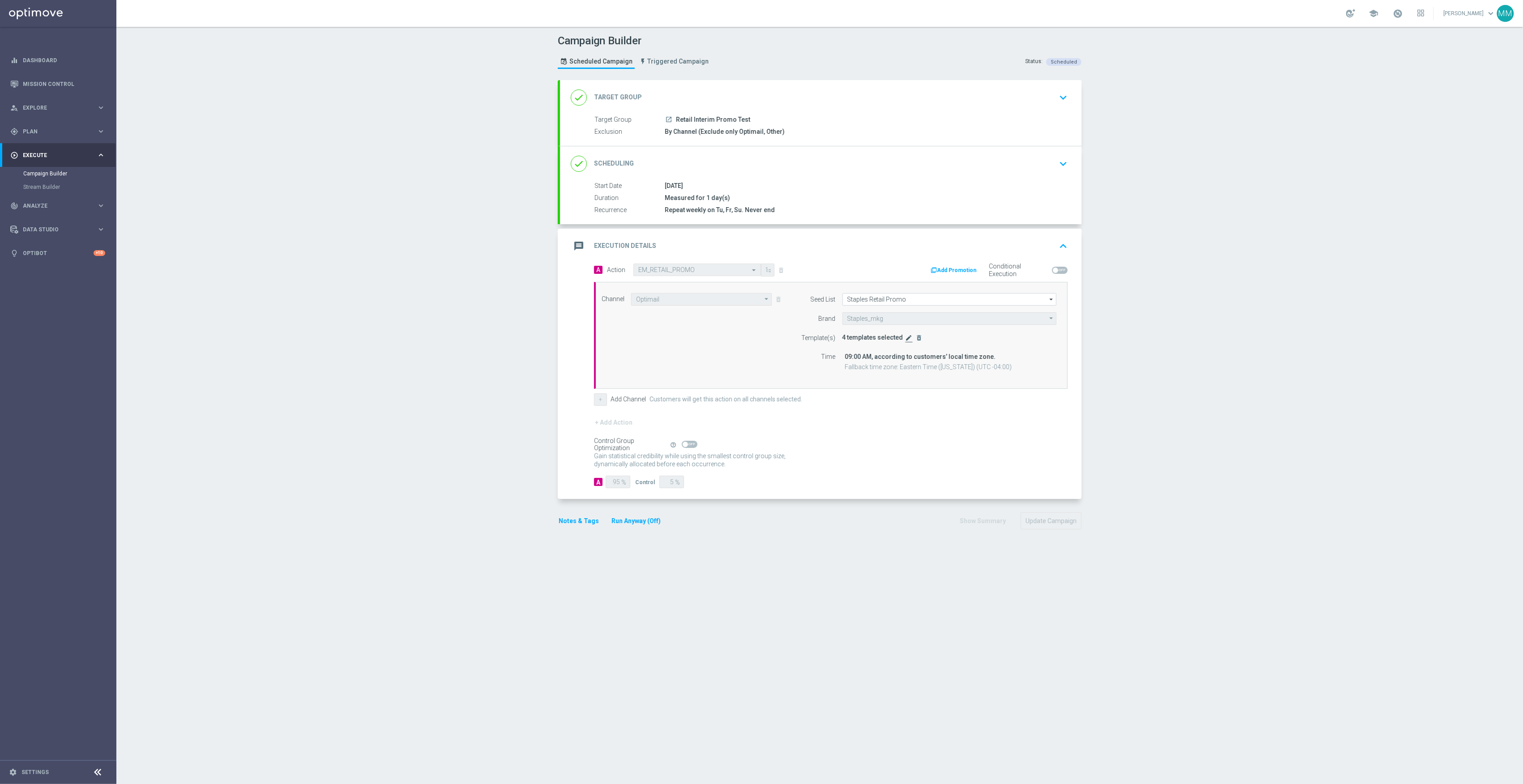
click at [905, 341] on icon "edit" at bounding box center [909, 337] width 7 height 7
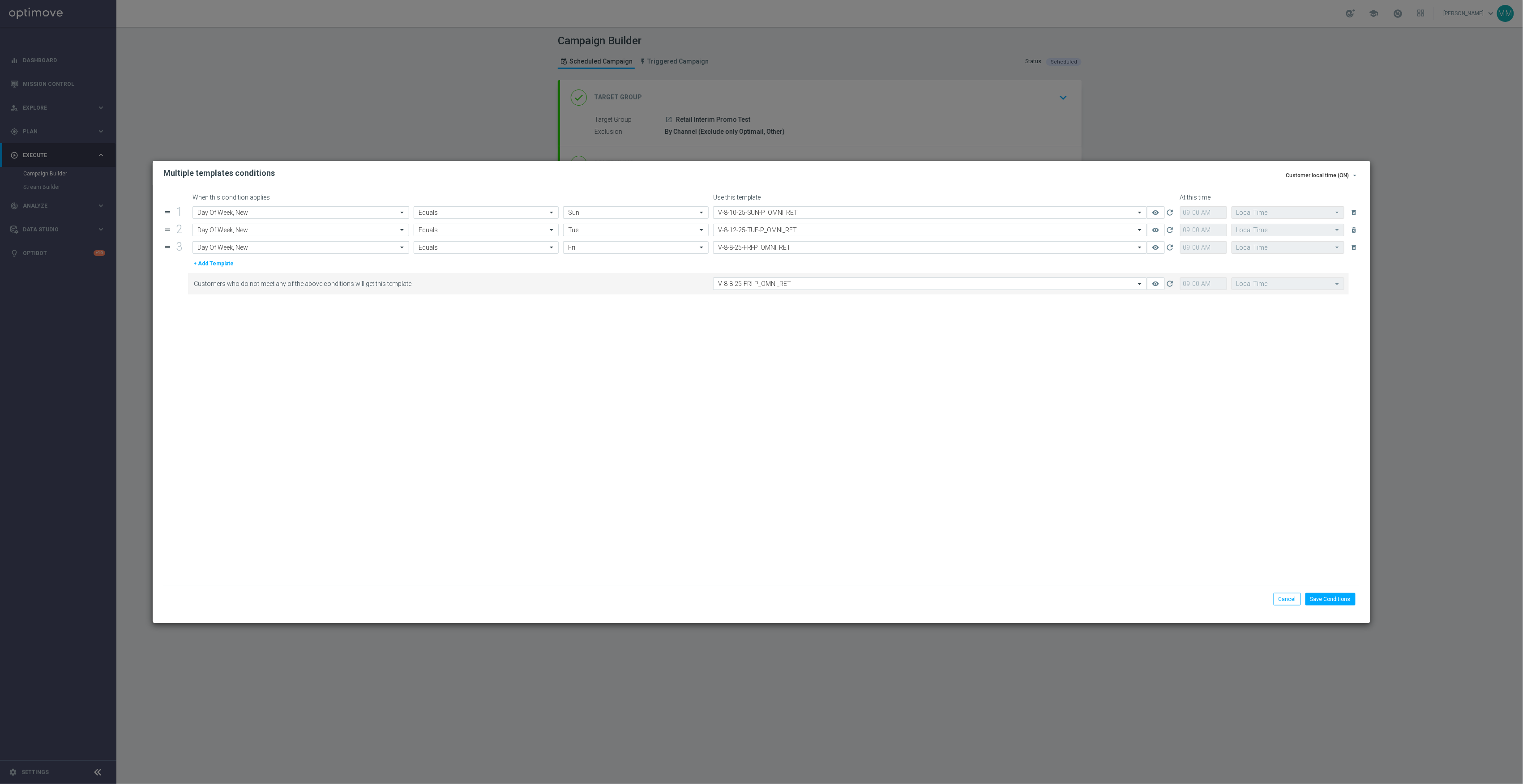
click at [791, 253] on div "Select template V-8-8-25-FRI-P_OMNI_RET" at bounding box center [930, 247] width 434 height 13
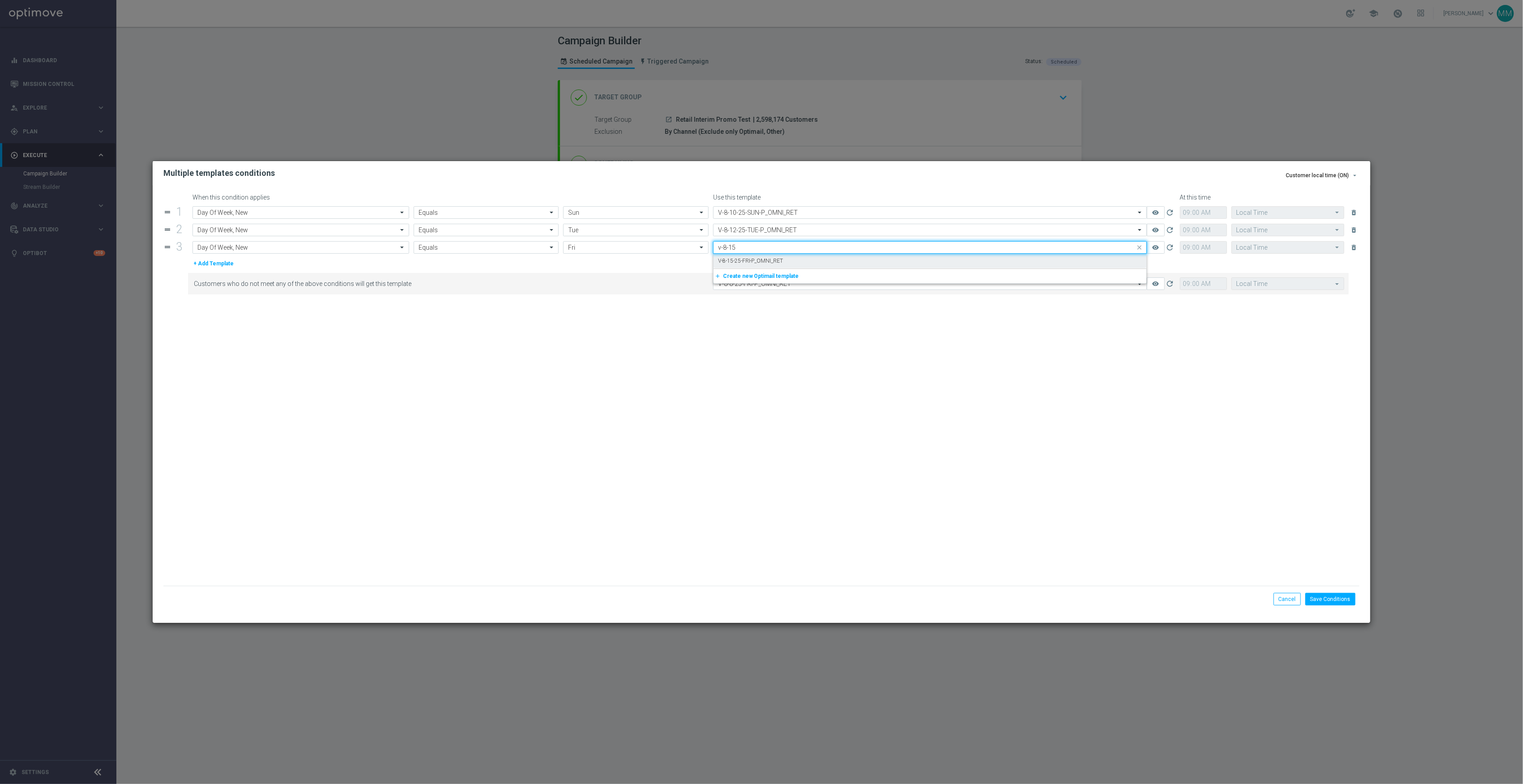
click at [787, 257] on div "V-8-15-25-FRI-P_OMNI_RET" at bounding box center [930, 261] width 424 height 15
type input "v-8-15"
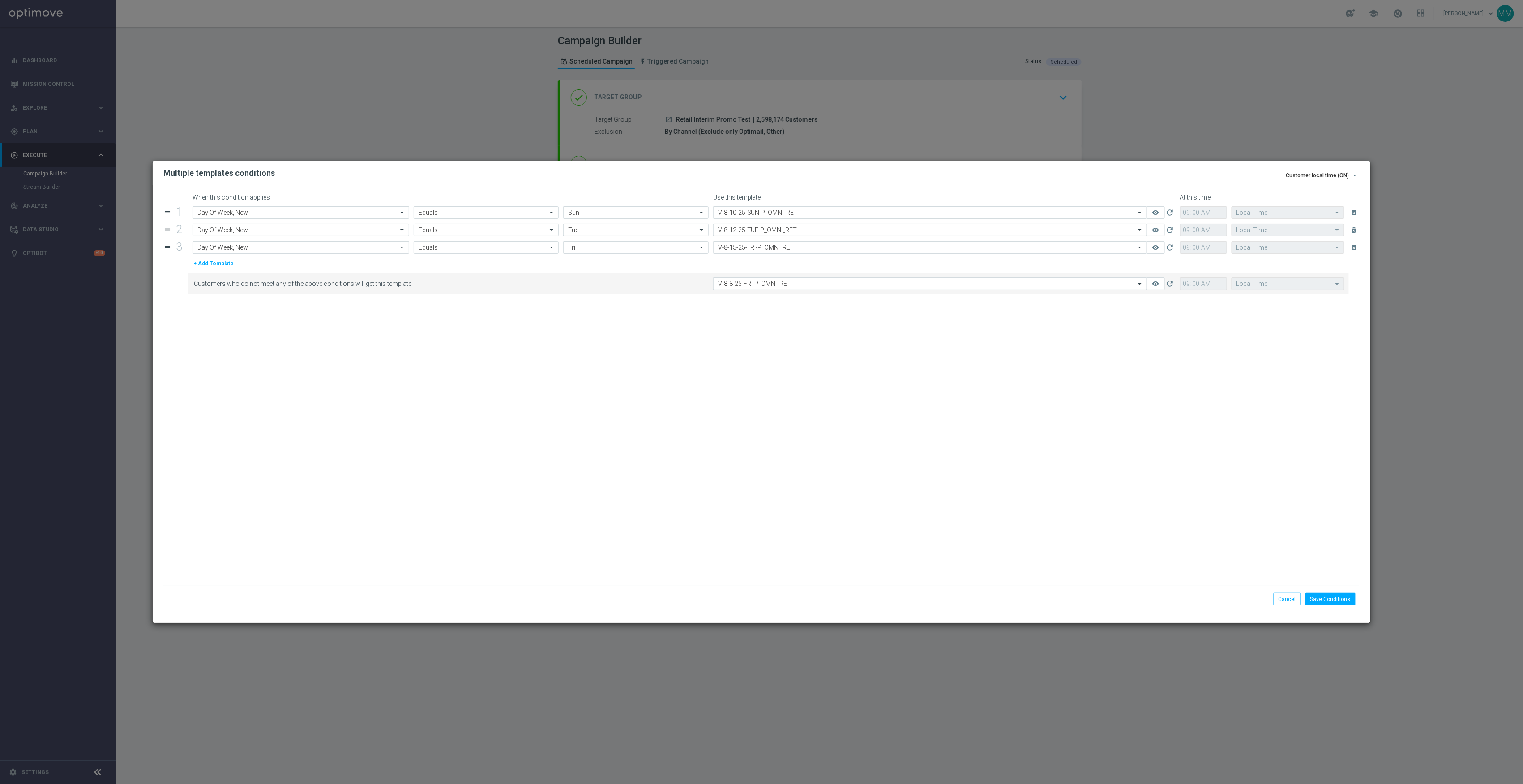
click at [787, 286] on input "text" at bounding box center [921, 283] width 406 height 7
click at [798, 290] on div "Quick find V-8-8-25-FRI-P_OMNI_RET v-8-15" at bounding box center [930, 283] width 434 height 13
click at [807, 294] on div "V-8-15-25-FRI-P_OMNI_RET" at bounding box center [930, 297] width 424 height 15
type input "v-8-15"
click at [1156, 245] on icon "remove_red_eye" at bounding box center [1156, 247] width 7 height 7
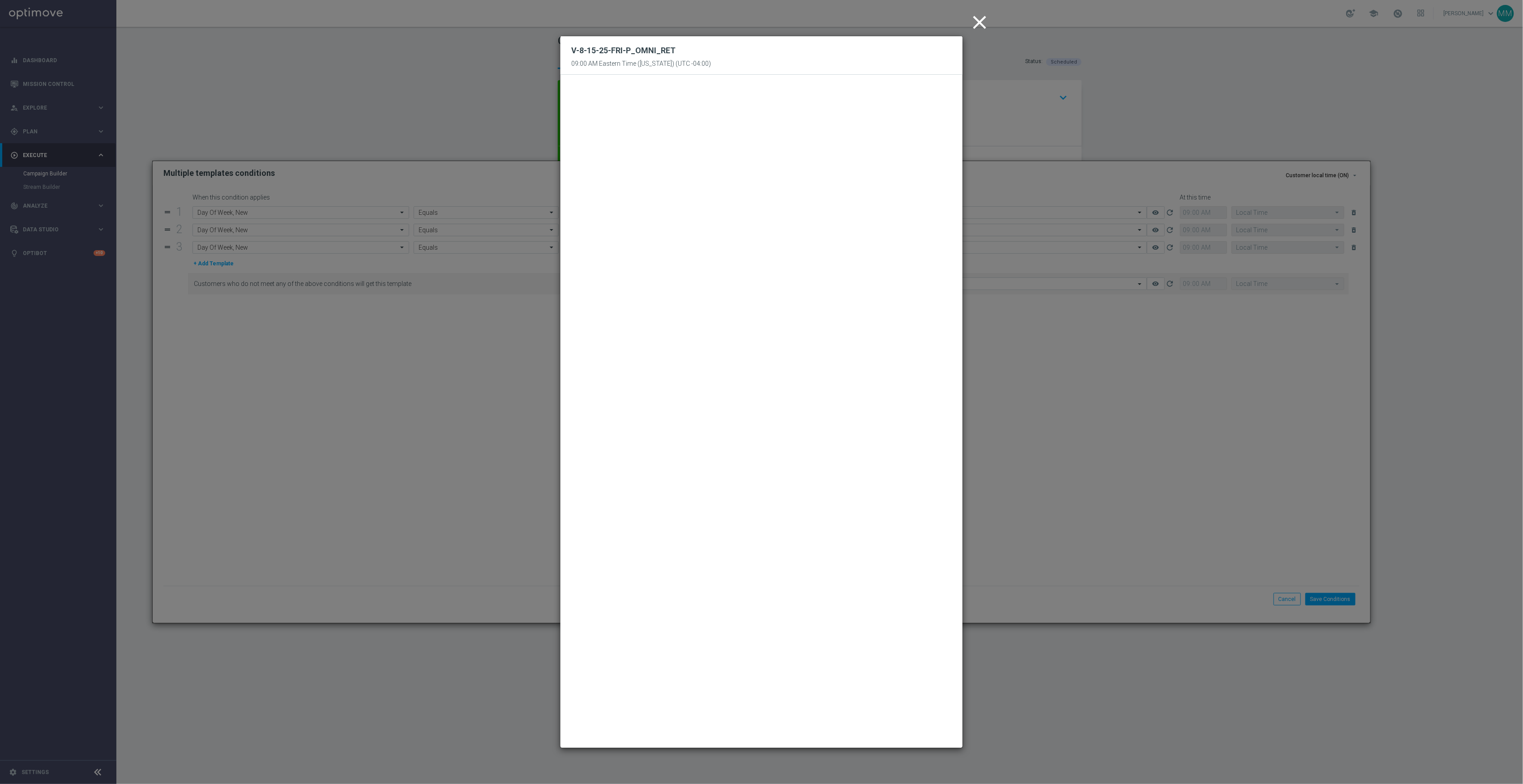
click at [982, 15] on icon "close" at bounding box center [980, 22] width 23 height 22
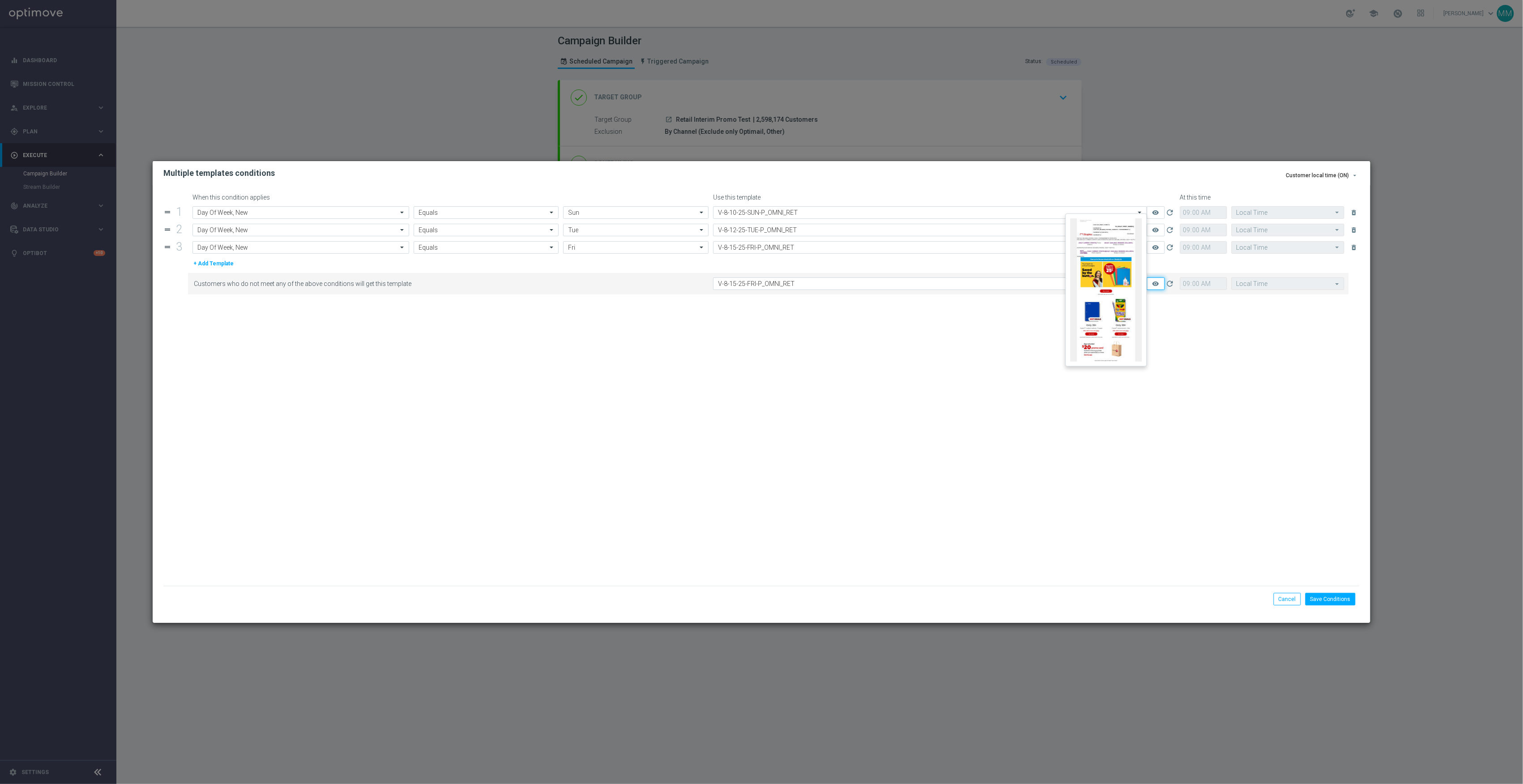
click at [1156, 290] on button "remove_red_eye" at bounding box center [1156, 283] width 18 height 13
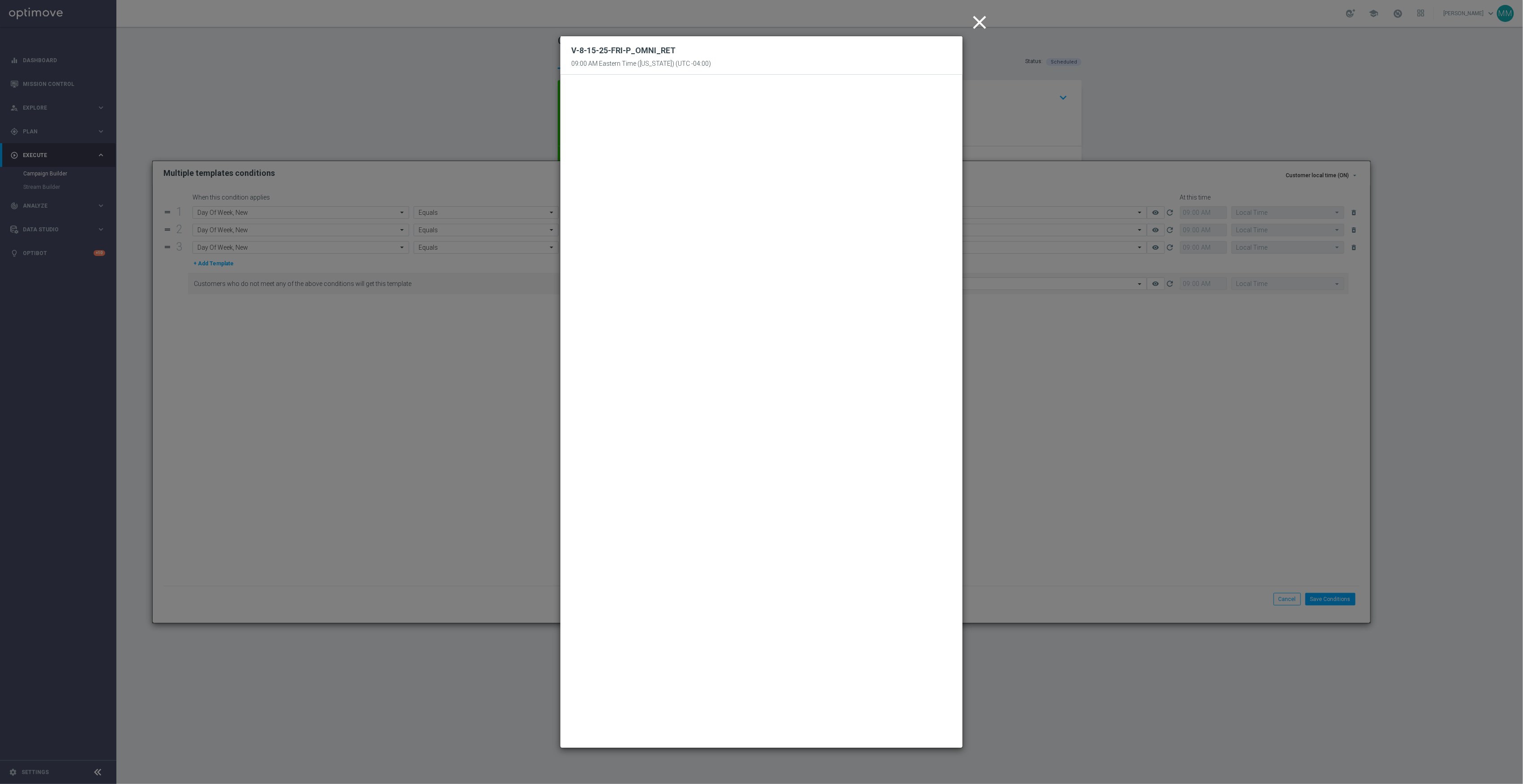
click at [990, 22] on icon "close" at bounding box center [980, 22] width 23 height 22
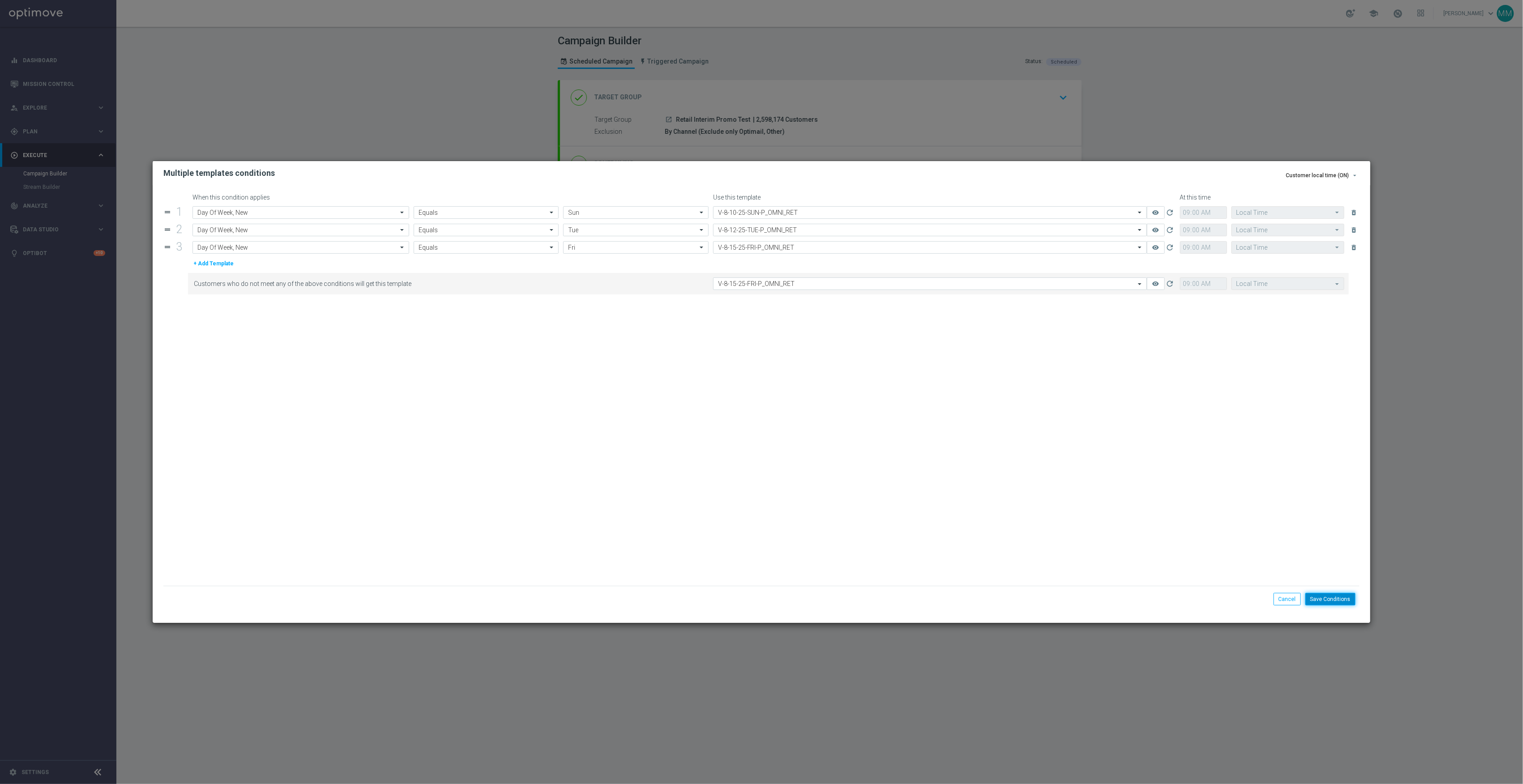
click at [1352, 603] on button "Save Conditions" at bounding box center [1331, 599] width 50 height 13
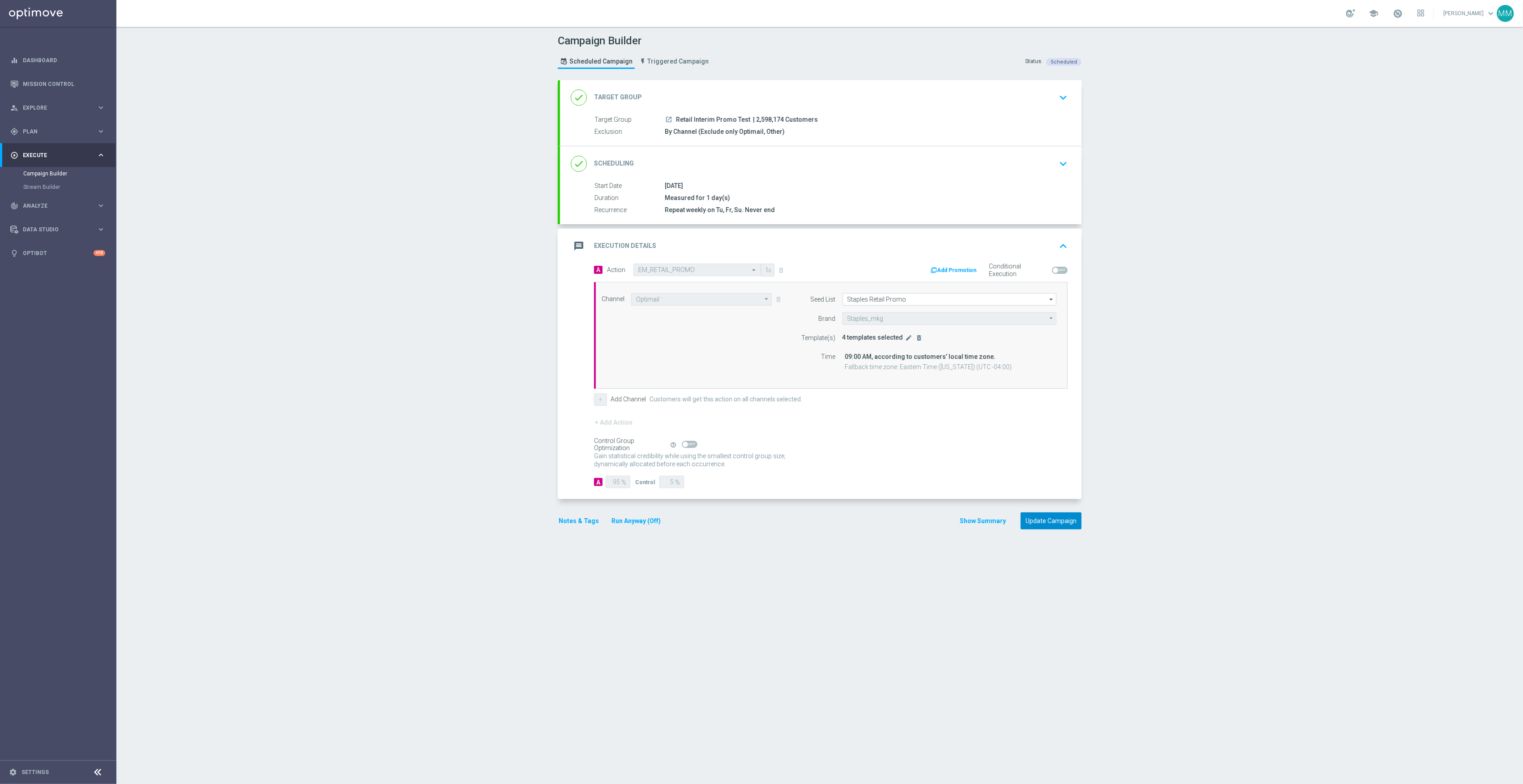
click at [1046, 522] on button "Update Campaign" at bounding box center [1051, 521] width 61 height 17
